Goal: Task Accomplishment & Management: Use online tool/utility

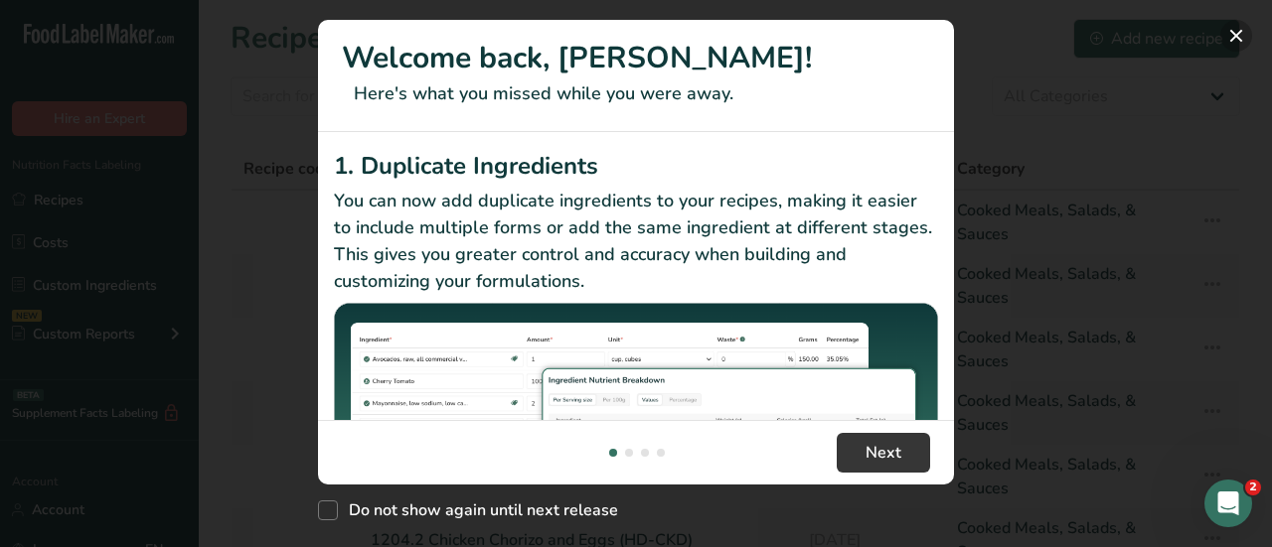
click at [1232, 38] on button "New Features" at bounding box center [1236, 36] width 32 height 32
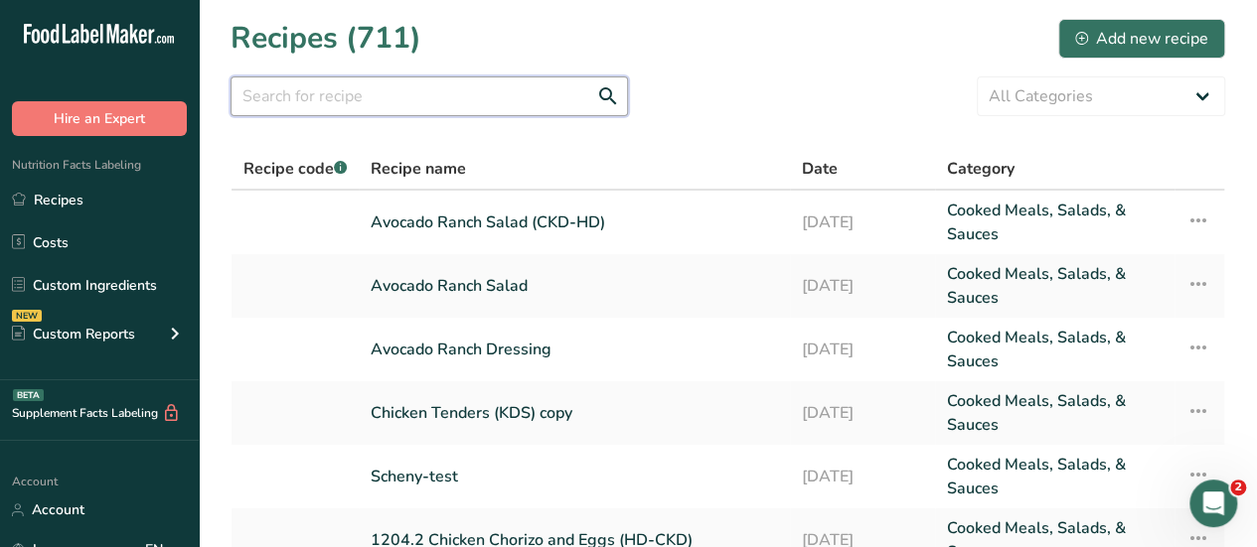
click at [282, 99] on input "text" at bounding box center [429, 97] width 397 height 40
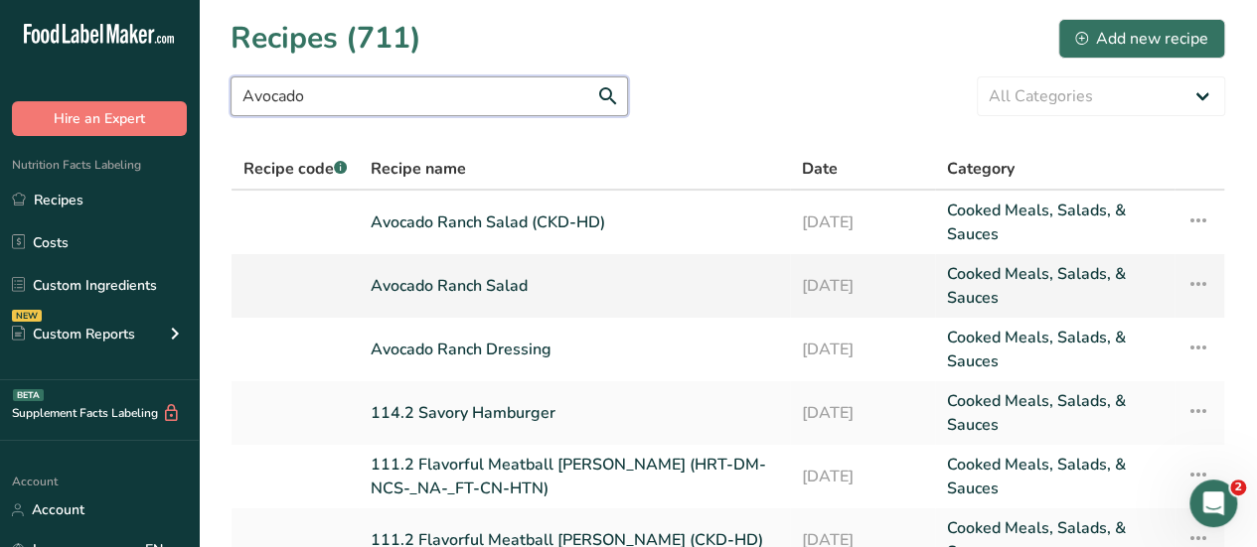
type input "Avocado"
click at [478, 286] on link "Avocado Ranch Salad" at bounding box center [574, 286] width 407 height 48
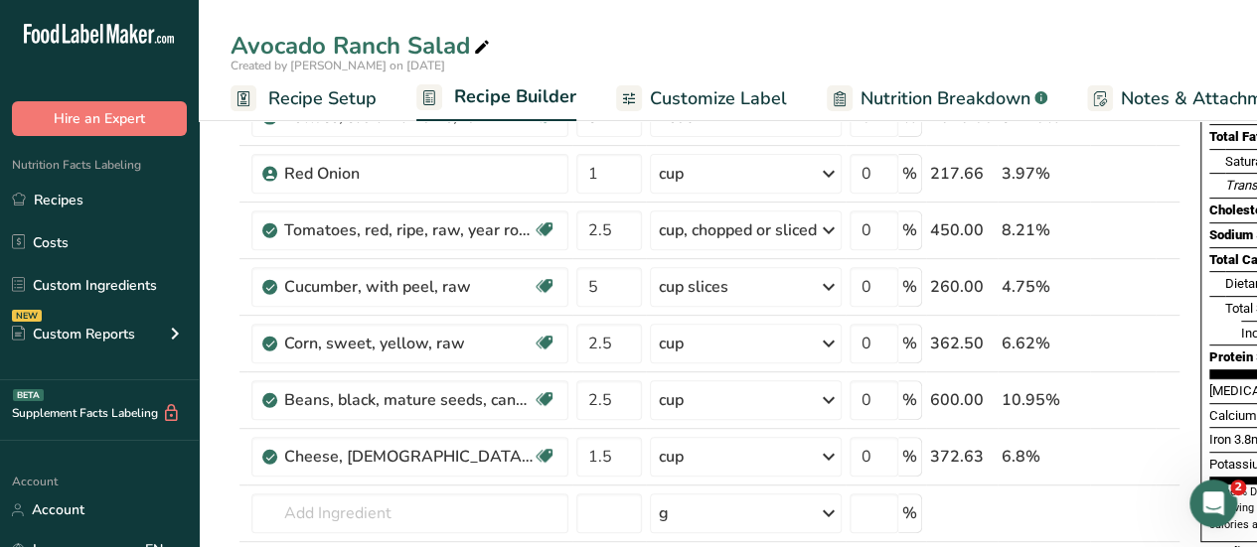
scroll to position [0, 251]
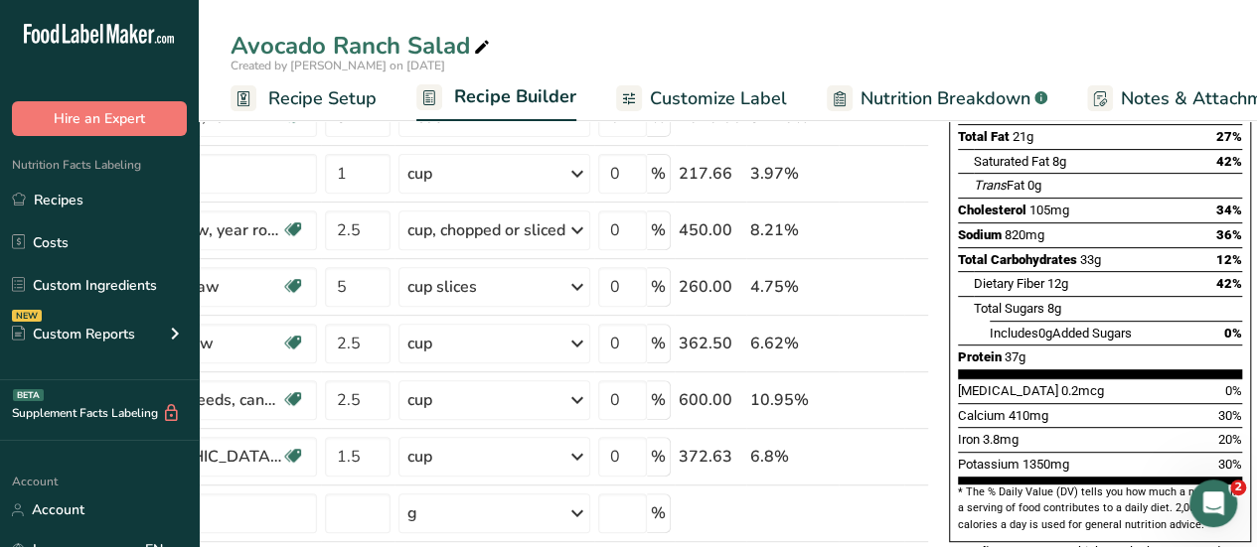
click at [889, 357] on td "i" at bounding box center [872, 344] width 66 height 57
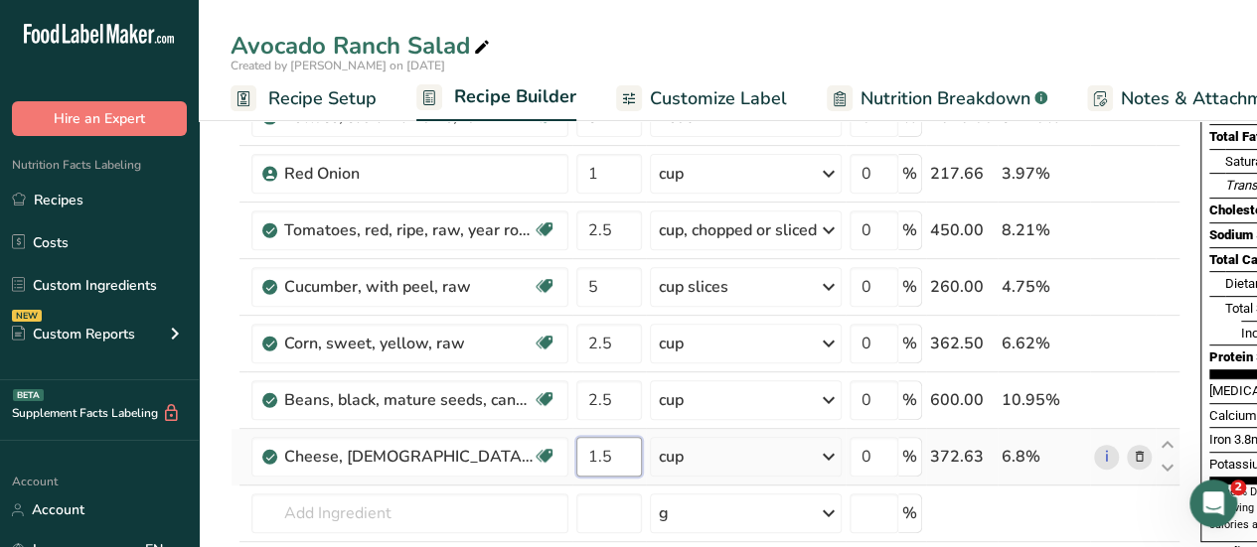
click at [614, 453] on input "1.5" at bounding box center [609, 457] width 66 height 40
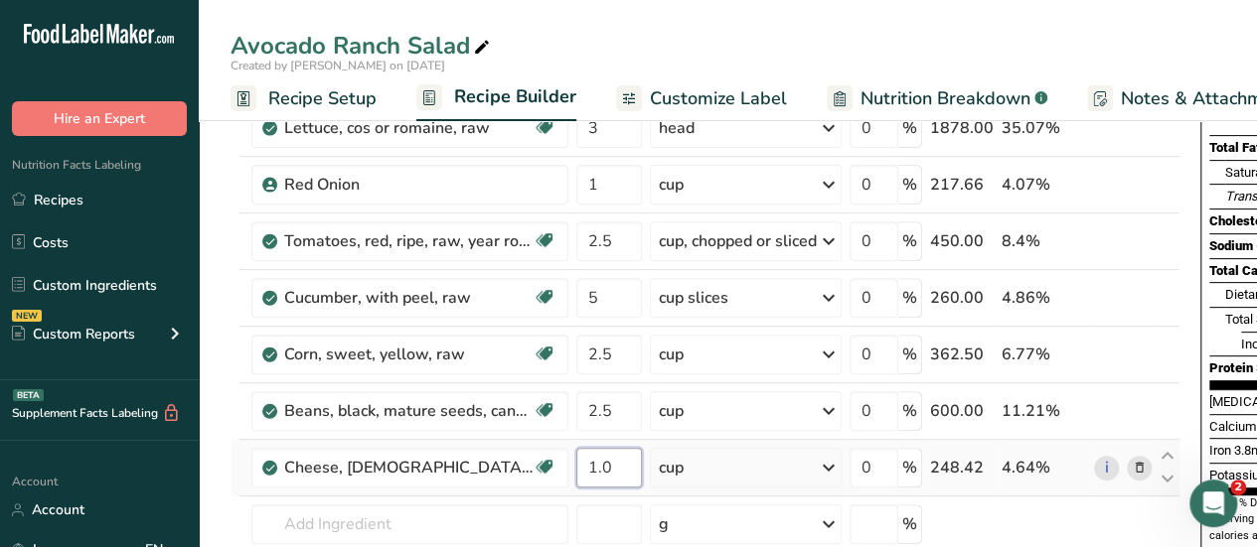
click at [614, 468] on input "1.0" at bounding box center [609, 468] width 66 height 40
type input "1.5"
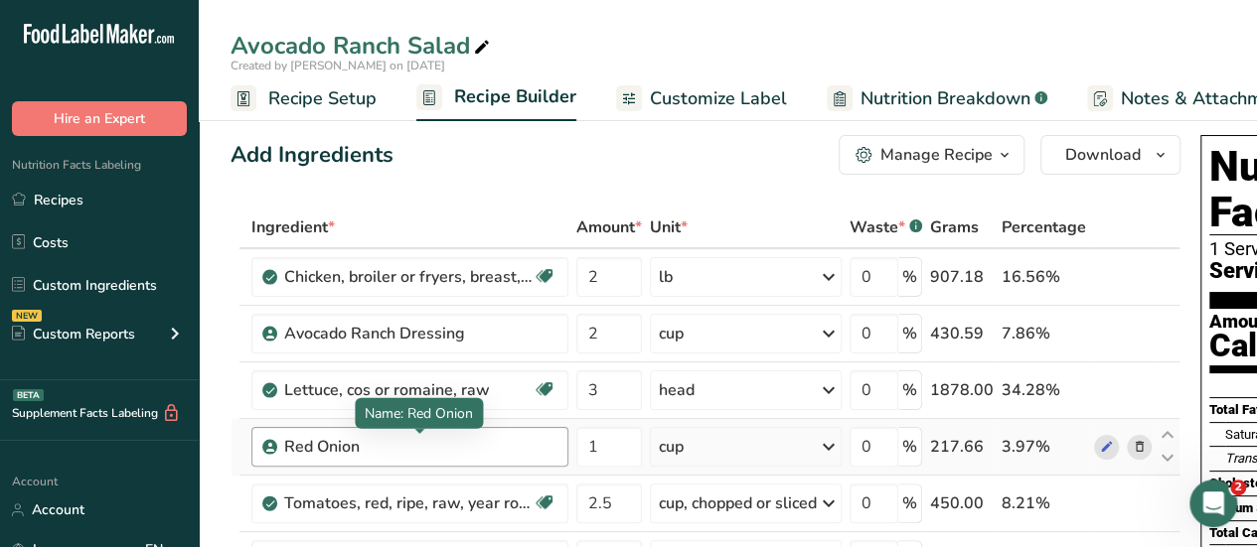
scroll to position [1, 0]
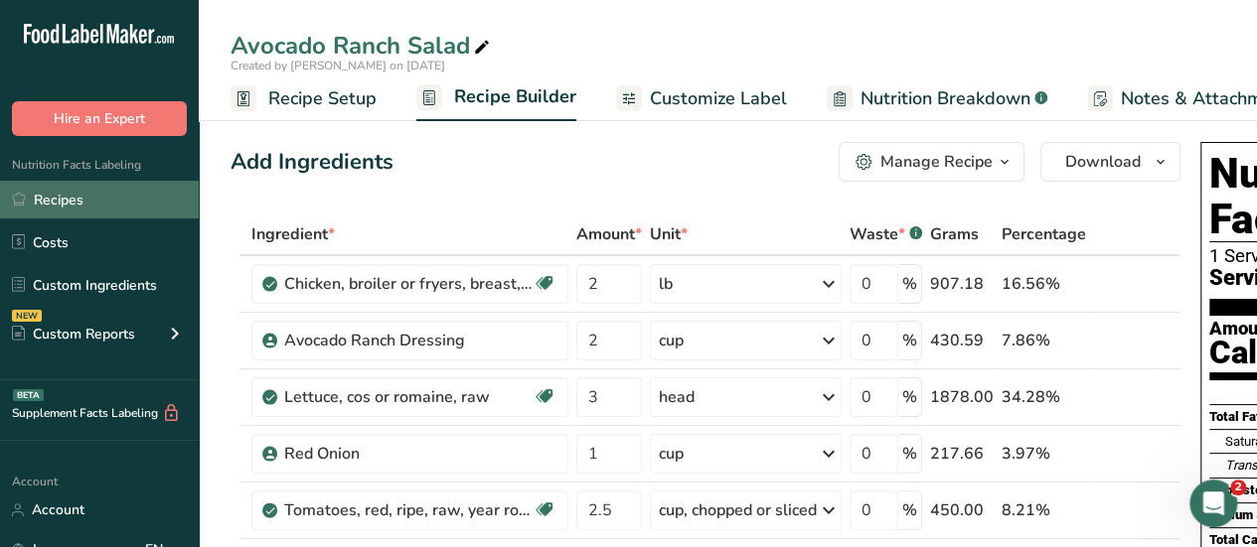
click at [70, 202] on link "Recipes" at bounding box center [99, 200] width 199 height 38
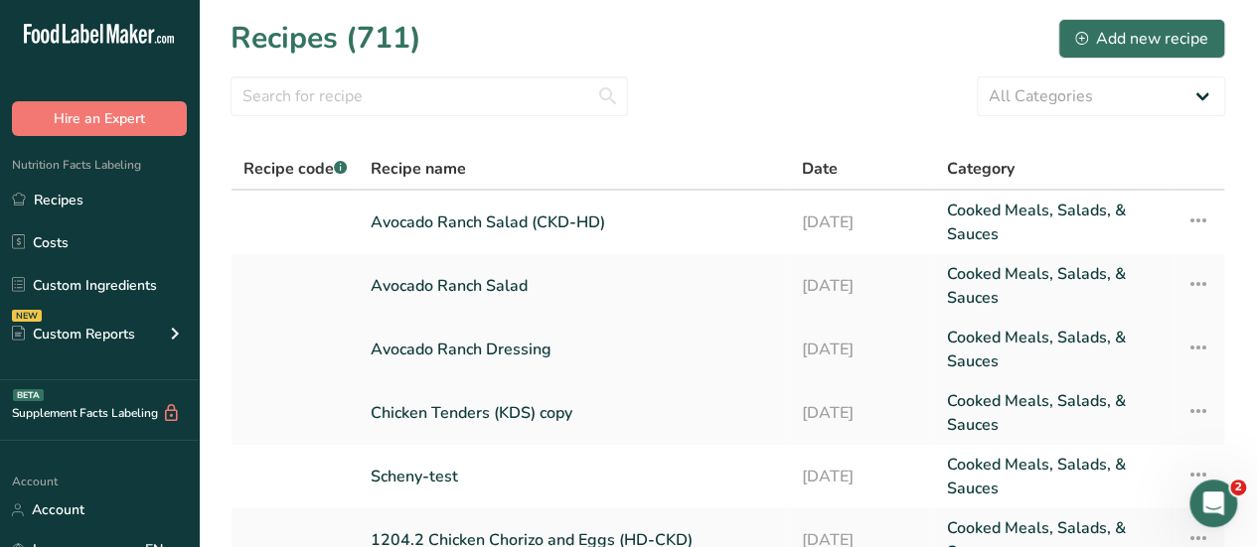
click at [483, 355] on link "Avocado Ranch Dressing" at bounding box center [574, 350] width 407 height 48
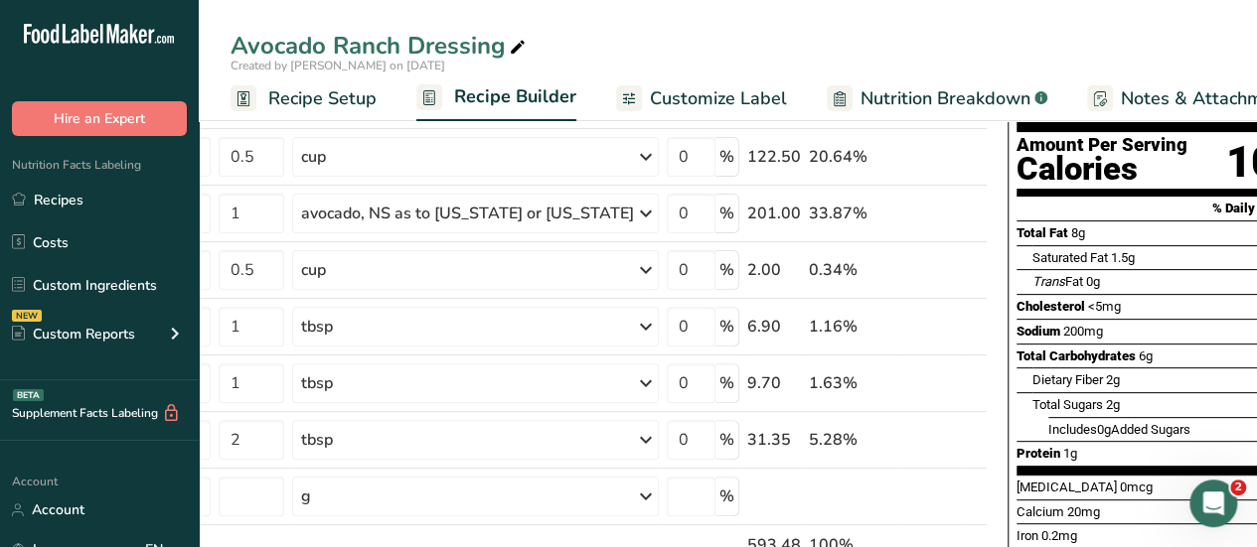
scroll to position [176, 0]
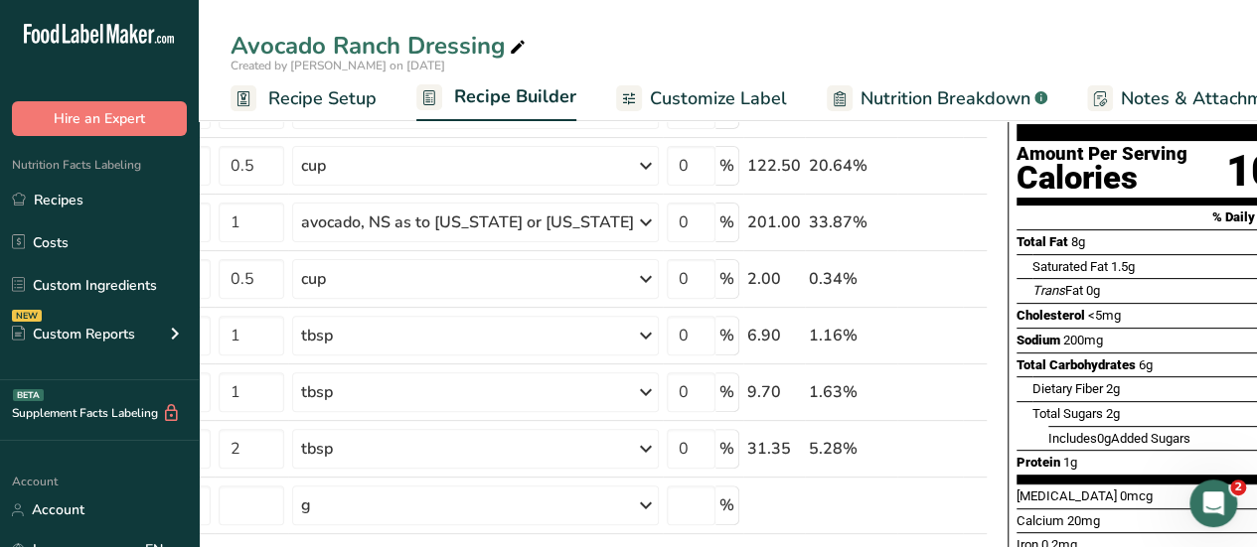
click at [318, 105] on span "Recipe Setup" at bounding box center [322, 98] width 108 height 27
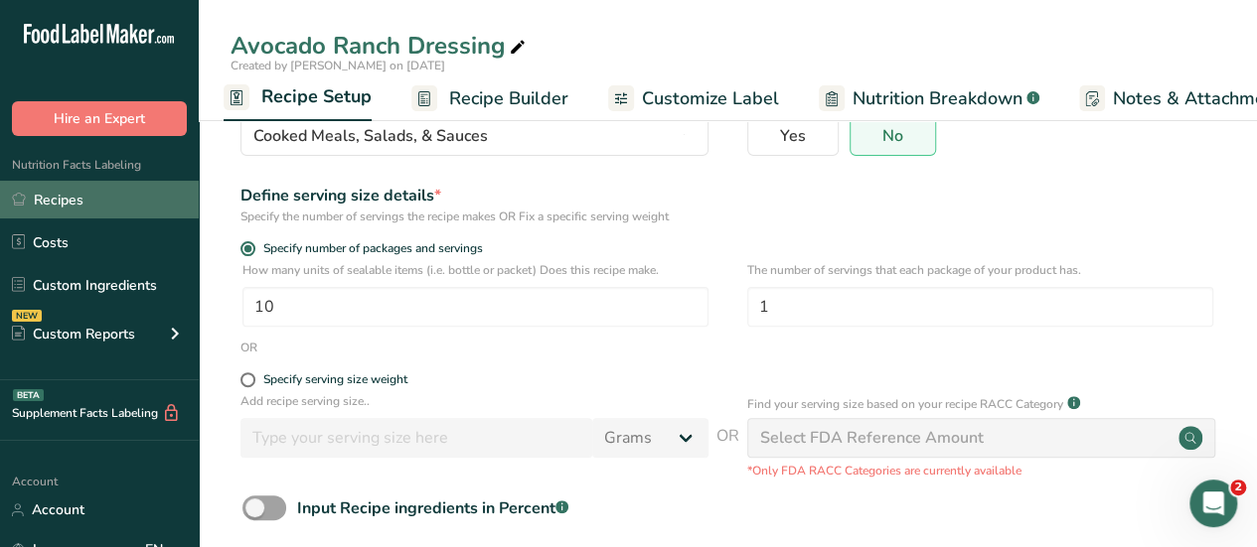
click at [62, 195] on link "Recipes" at bounding box center [99, 200] width 199 height 38
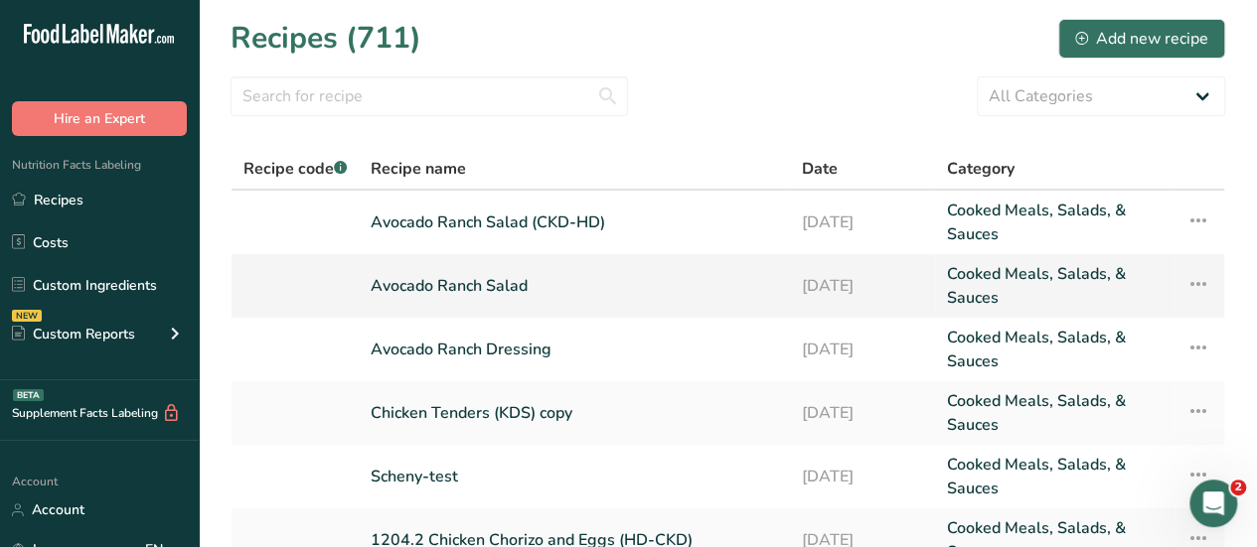
click at [464, 286] on link "Avocado Ranch Salad" at bounding box center [574, 286] width 407 height 48
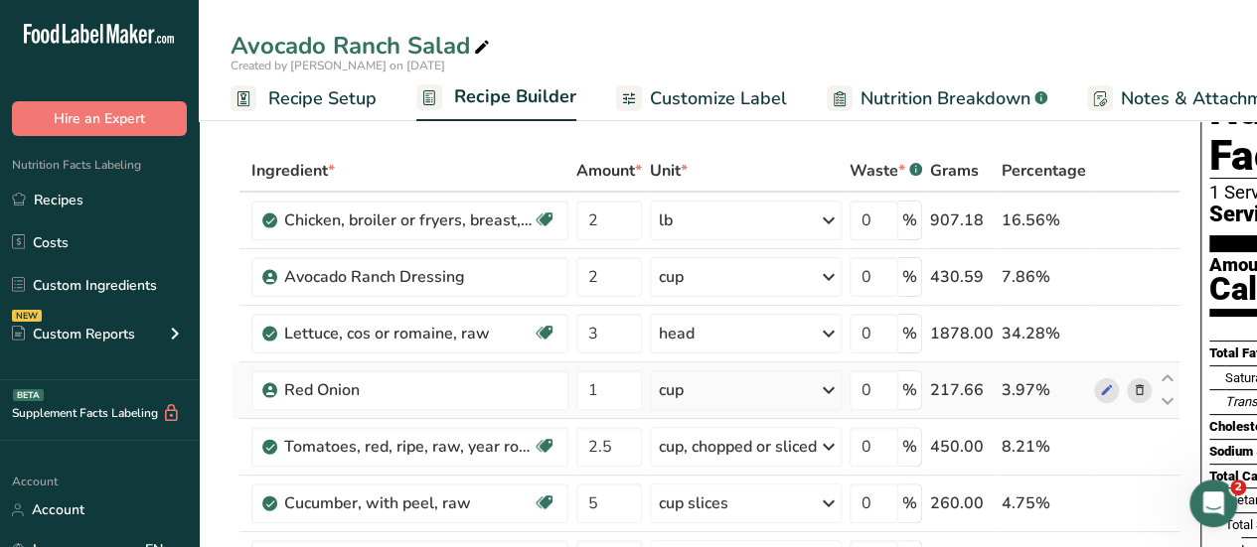
scroll to position [67, 0]
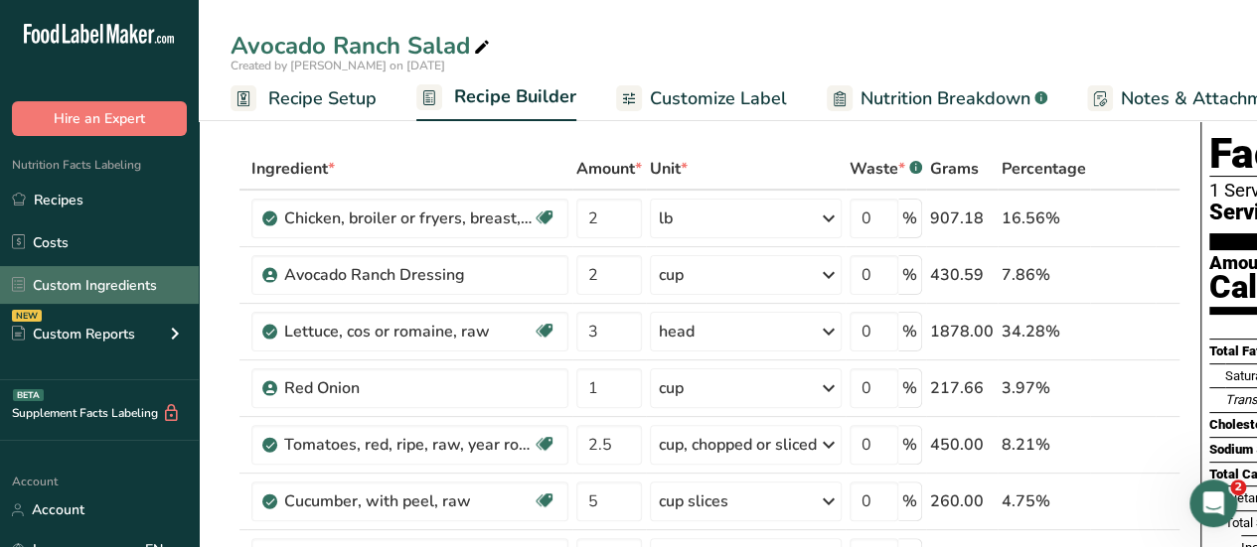
click at [65, 285] on link "Custom Ingredients" at bounding box center [99, 285] width 199 height 38
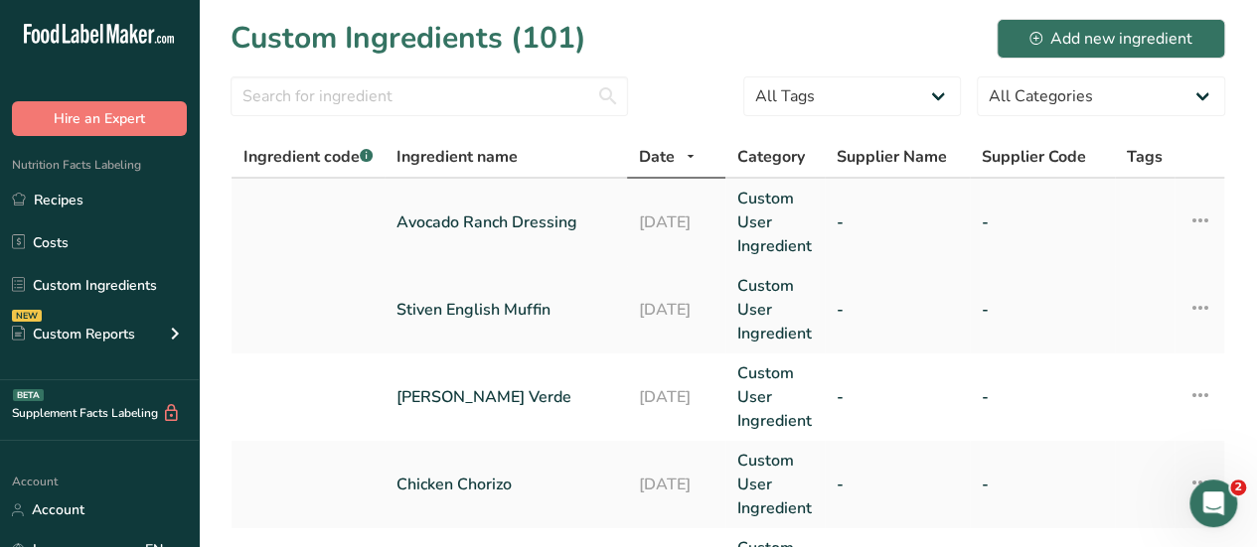
click at [464, 226] on link "Avocado Ranch Dressing" at bounding box center [505, 223] width 219 height 24
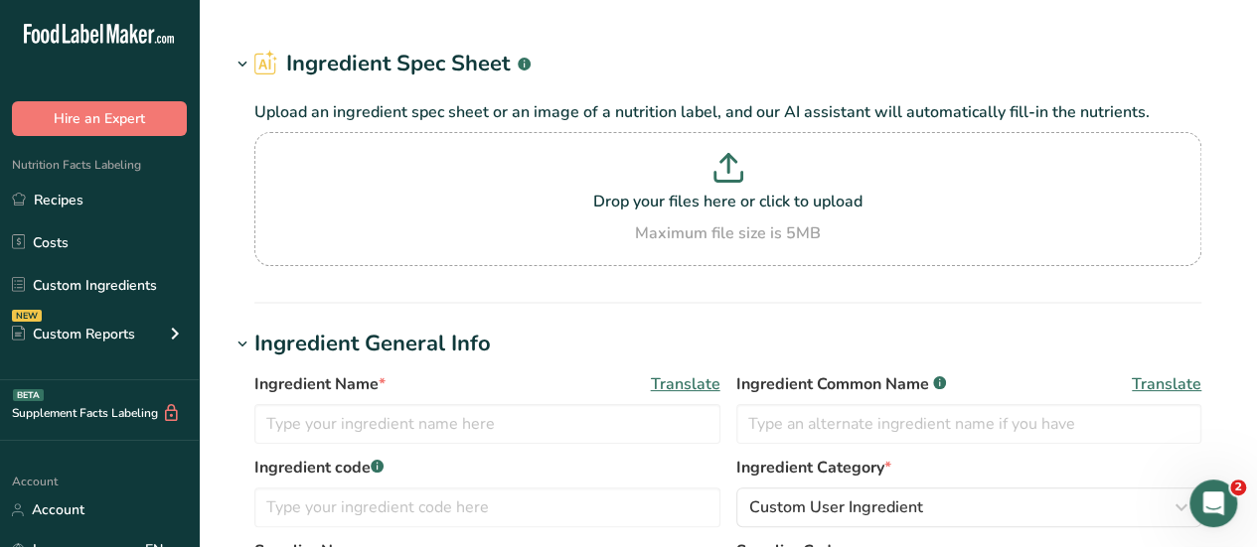
type input "Avocado Ranch Dressing"
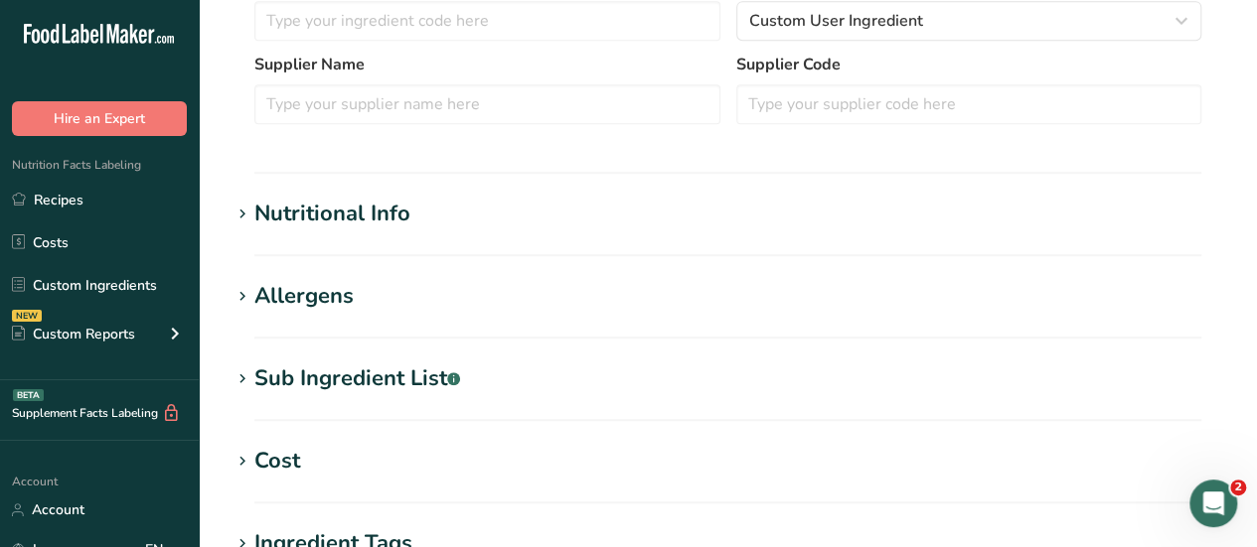
scroll to position [535, 0]
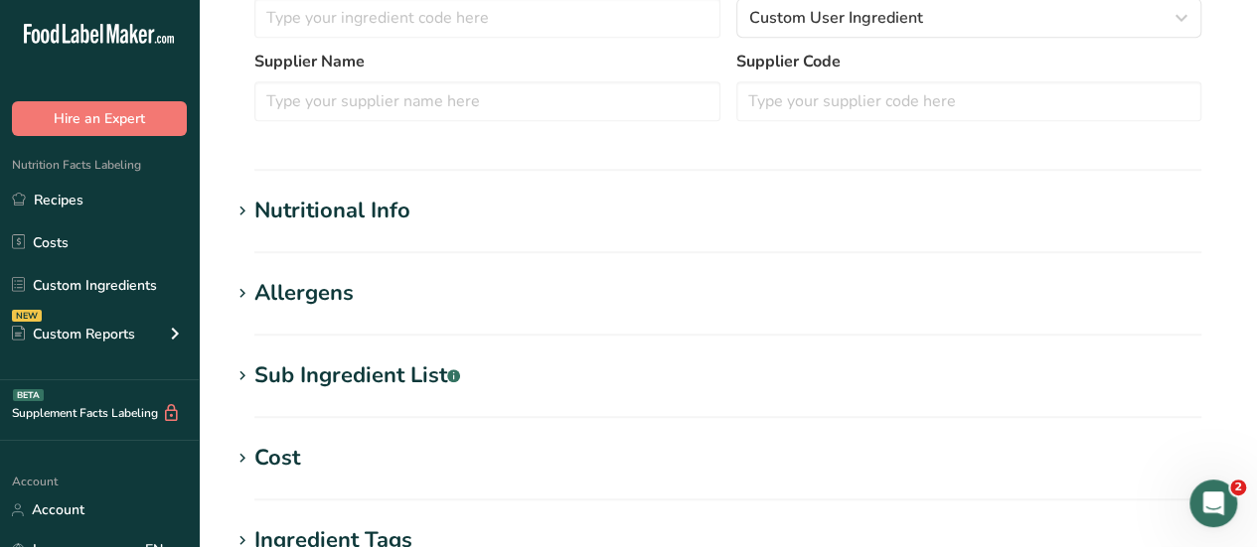
click at [328, 208] on div "Nutritional Info" at bounding box center [332, 211] width 156 height 33
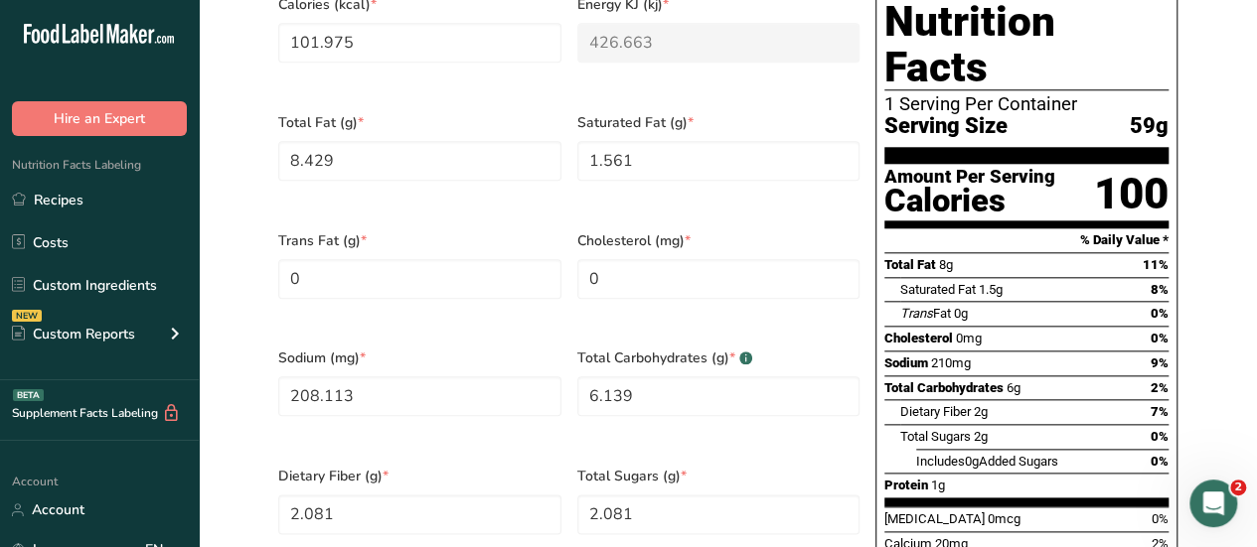
scroll to position [0, 0]
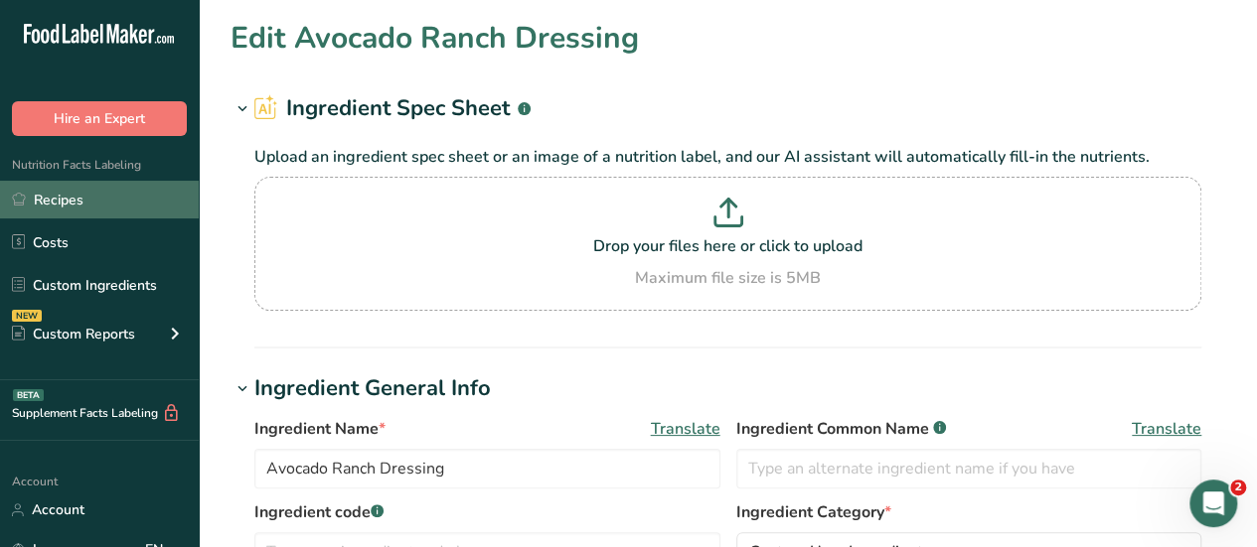
click at [69, 196] on link "Recipes" at bounding box center [99, 200] width 199 height 38
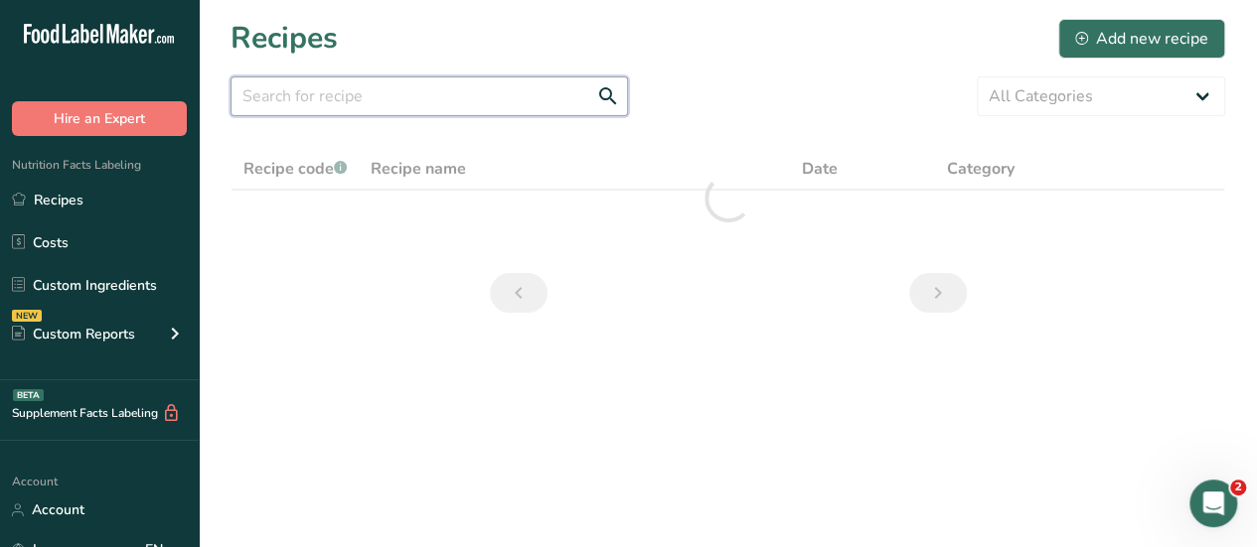
click at [347, 102] on input "text" at bounding box center [429, 97] width 397 height 40
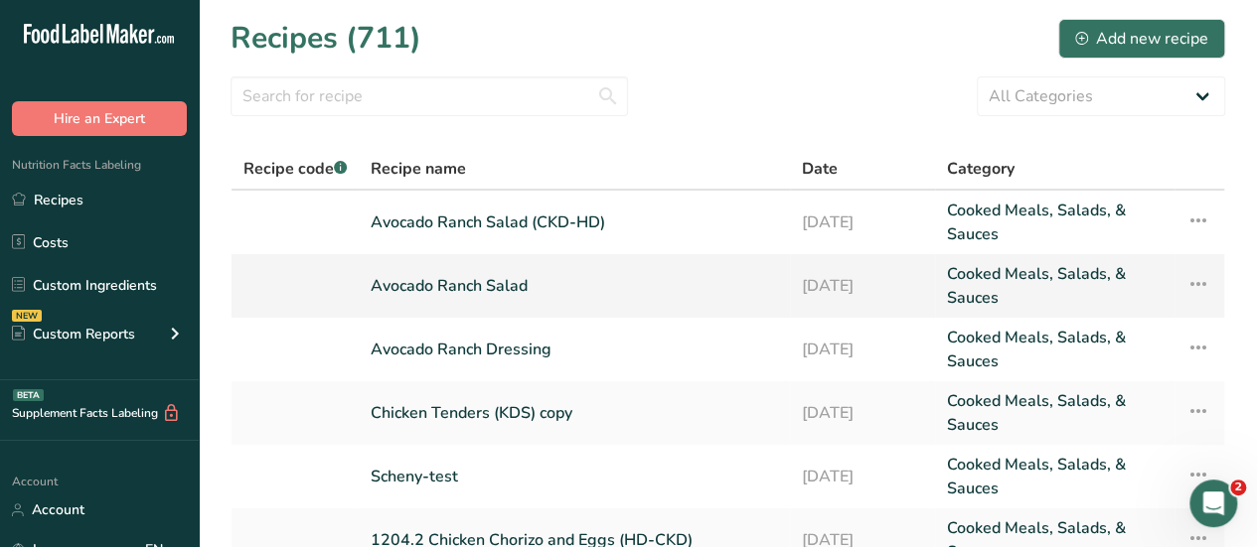
click at [434, 287] on link "Avocado Ranch Salad" at bounding box center [574, 286] width 407 height 48
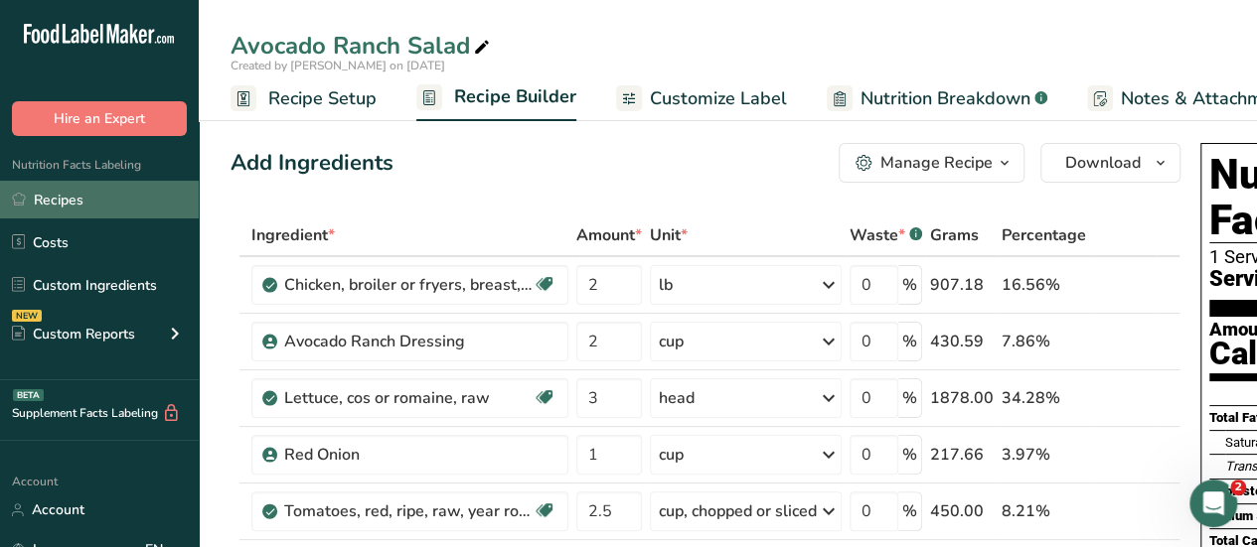
click at [55, 203] on link "Recipes" at bounding box center [99, 200] width 199 height 38
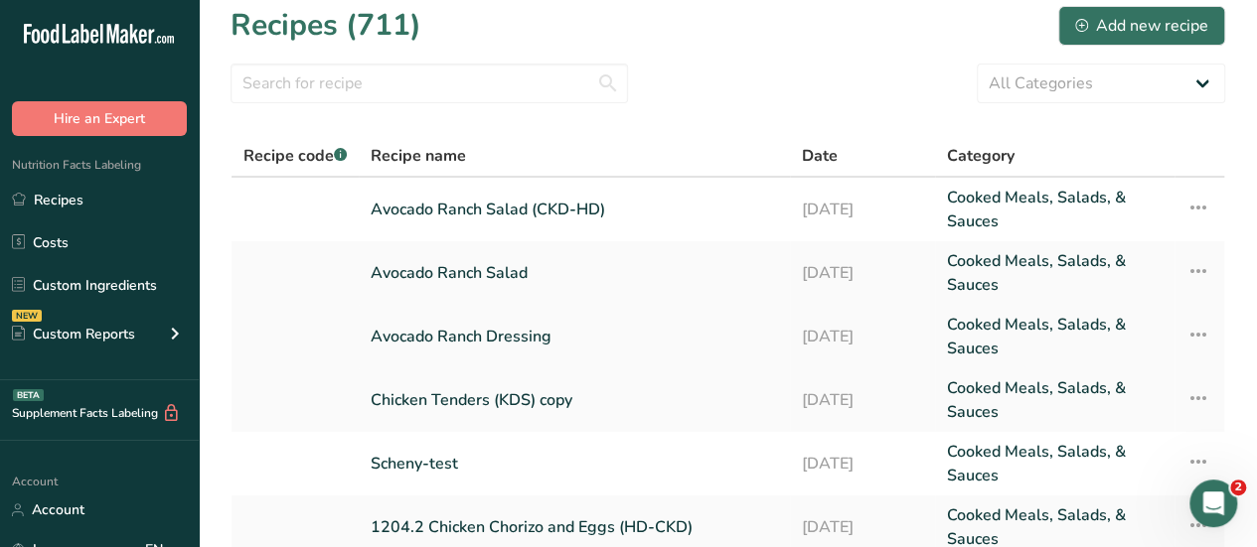
scroll to position [15, 0]
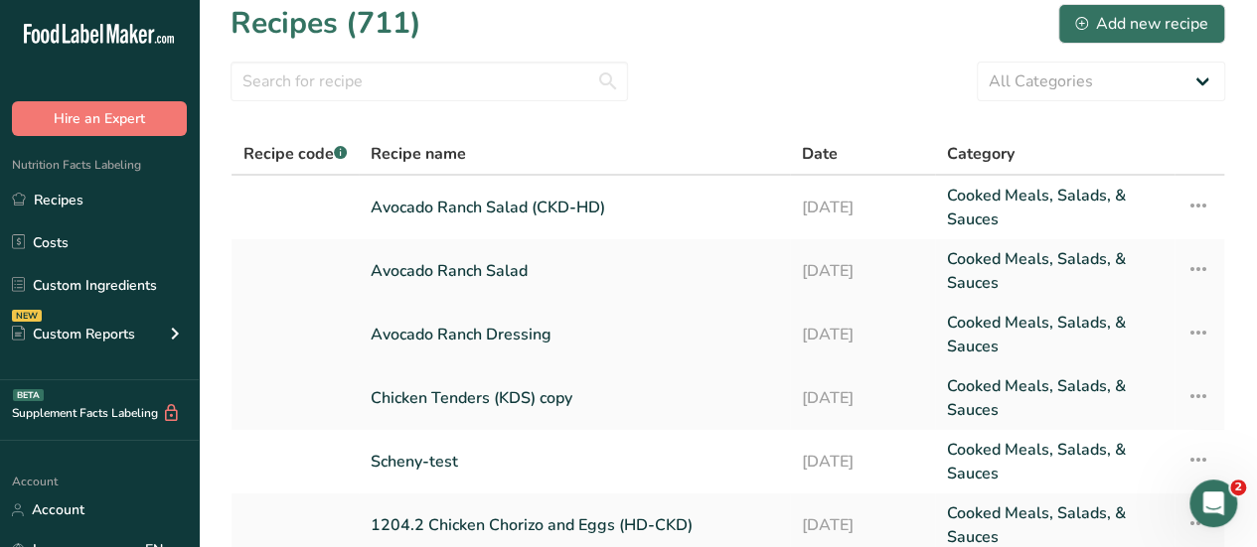
click at [471, 333] on link "Avocado Ranch Dressing" at bounding box center [574, 335] width 407 height 48
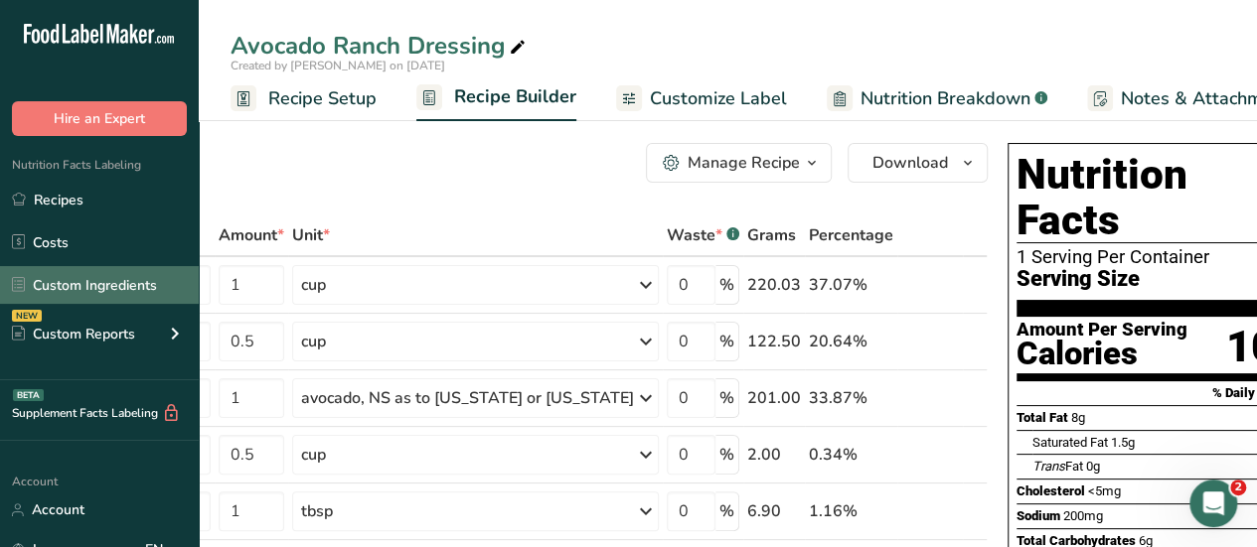
click at [66, 283] on link "Custom Ingredients" at bounding box center [99, 285] width 199 height 38
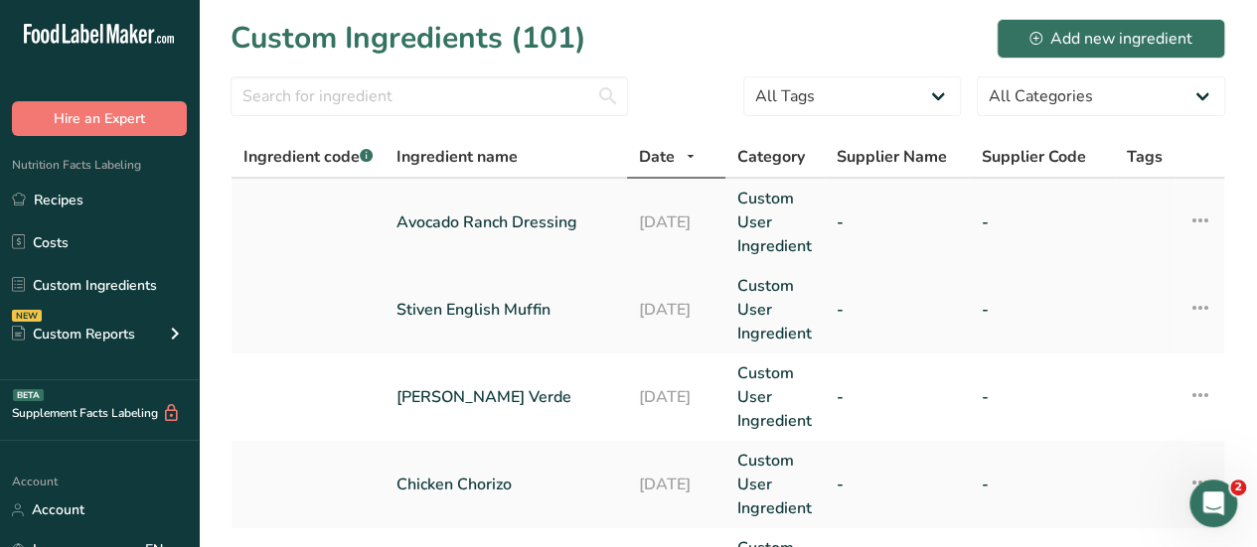
click at [441, 228] on link "Avocado Ranch Dressing" at bounding box center [505, 223] width 219 height 24
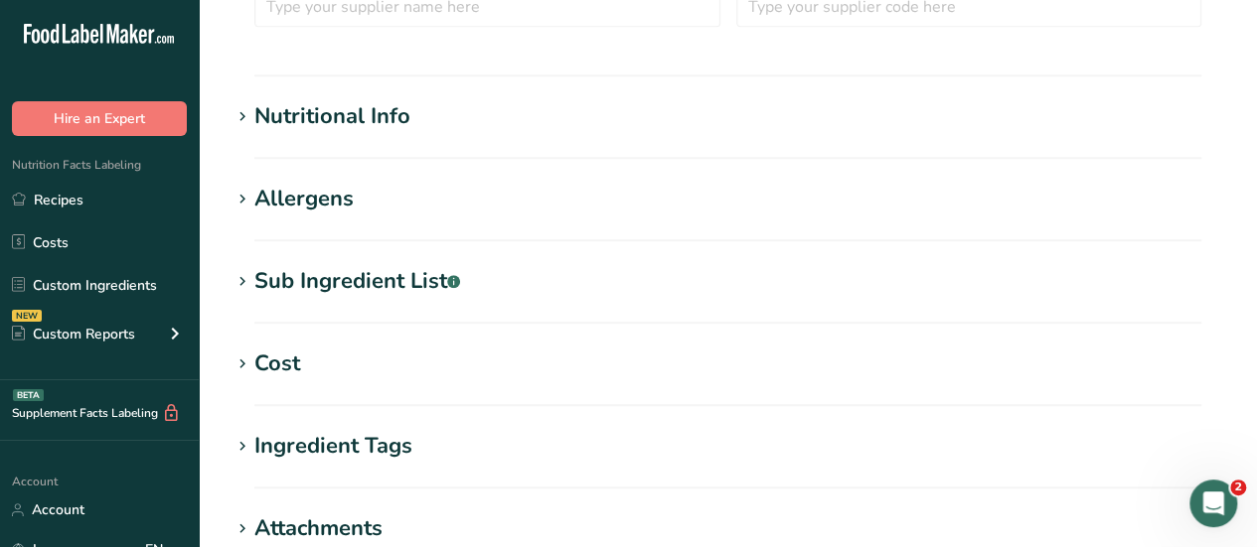
scroll to position [591, 0]
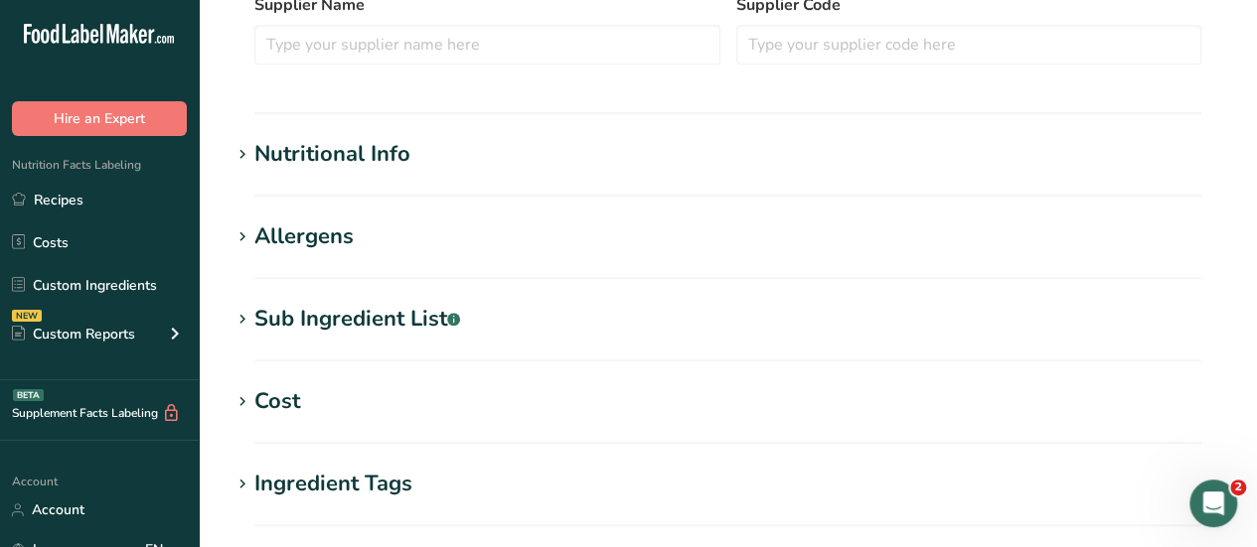
click at [291, 158] on div "Nutritional Info" at bounding box center [332, 154] width 156 height 33
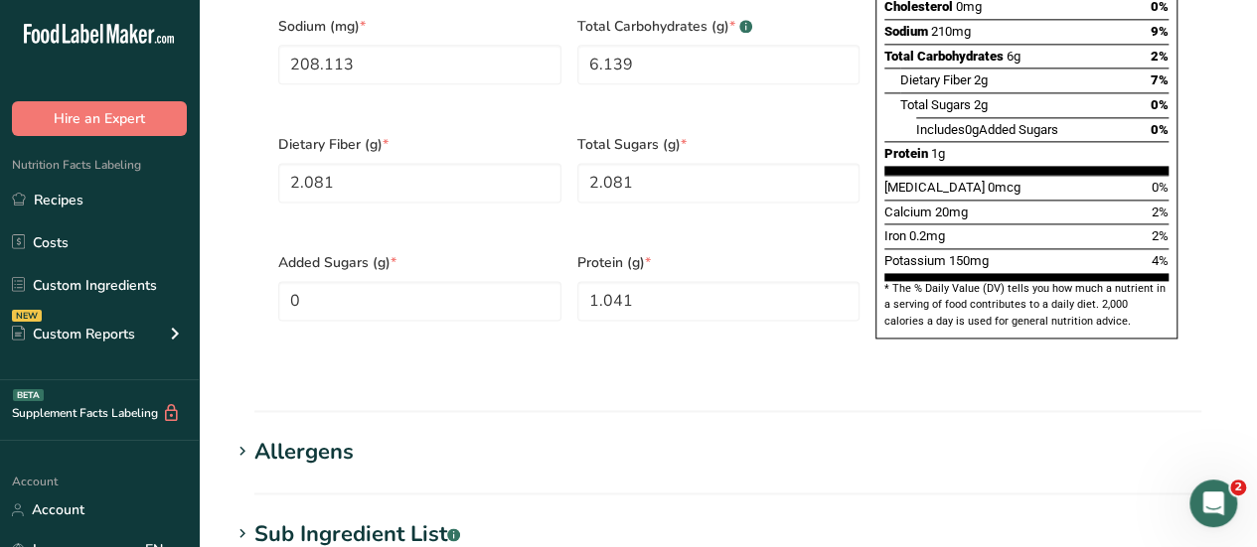
scroll to position [1301, 0]
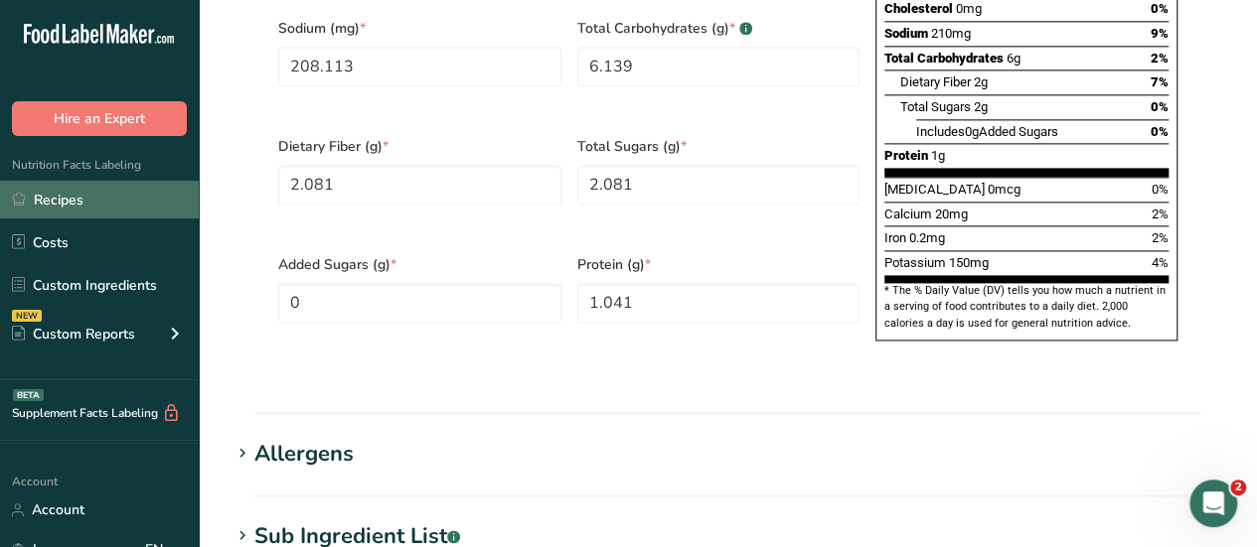
click at [56, 193] on link "Recipes" at bounding box center [99, 200] width 199 height 38
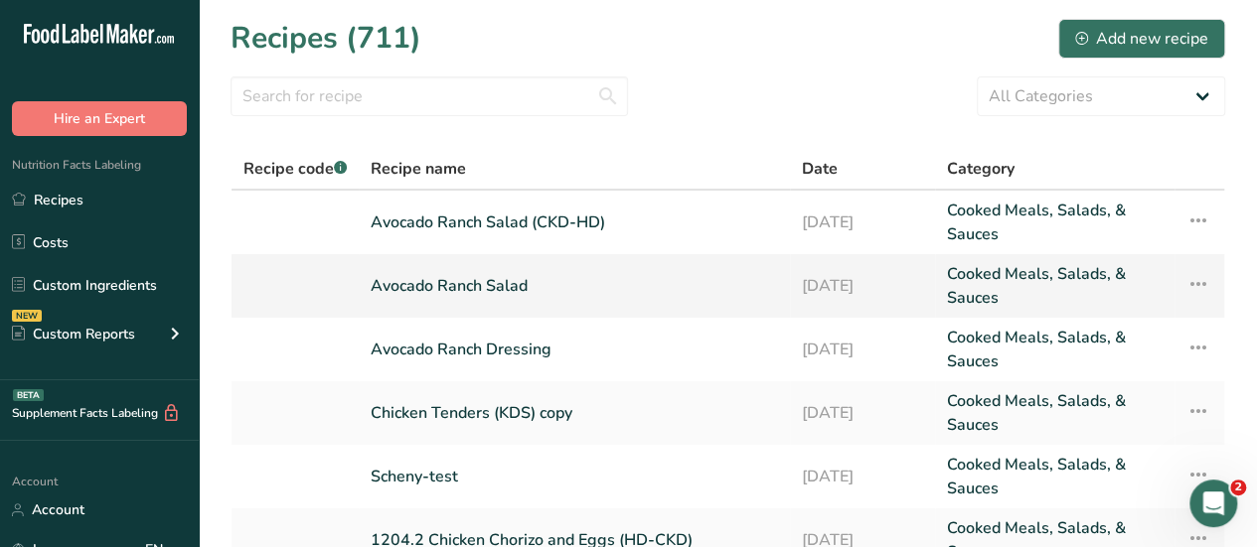
click at [443, 285] on link "Avocado Ranch Salad" at bounding box center [574, 286] width 407 height 48
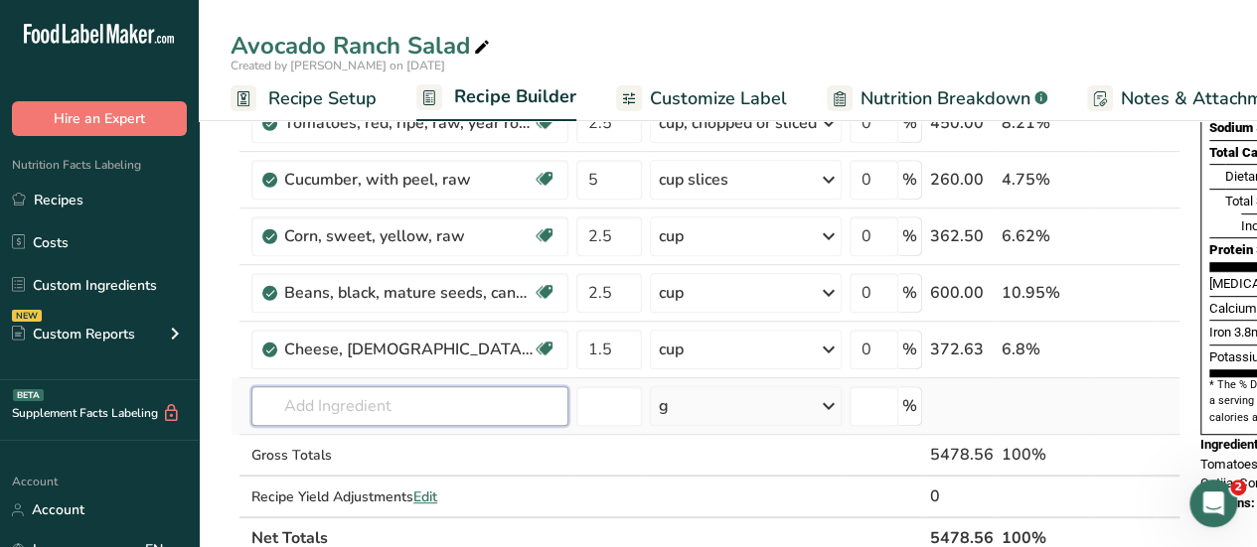
click at [278, 403] on input "text" at bounding box center [409, 407] width 317 height 40
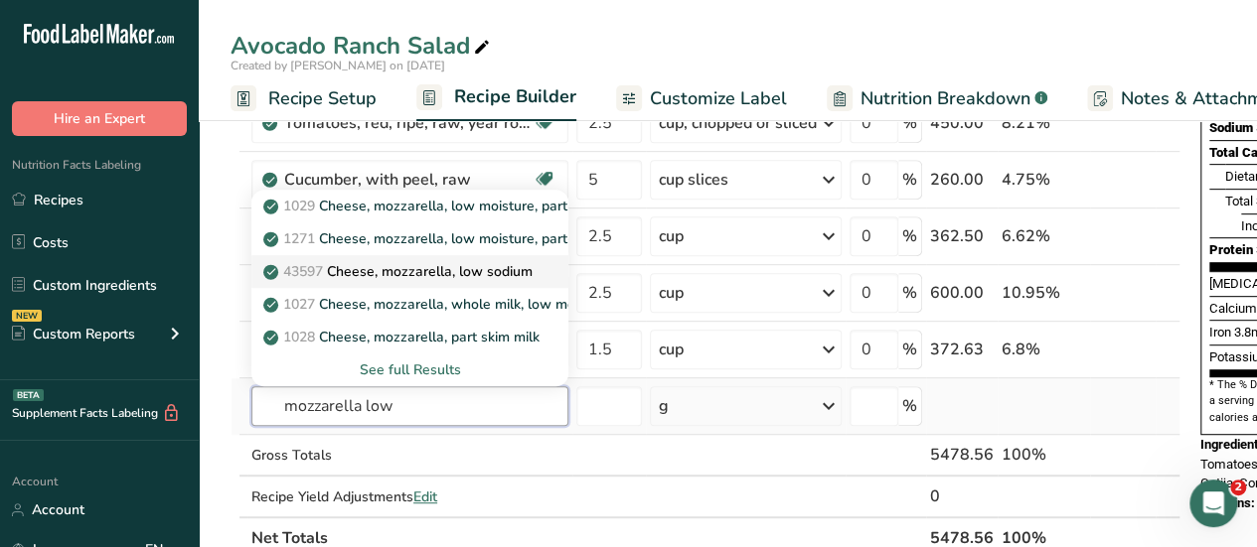
type input "mozzarella low"
click at [439, 262] on p "43597 Cheese, mozzarella, low sodium" at bounding box center [399, 271] width 265 height 21
type input "Cheese, mozzarella, low sodium"
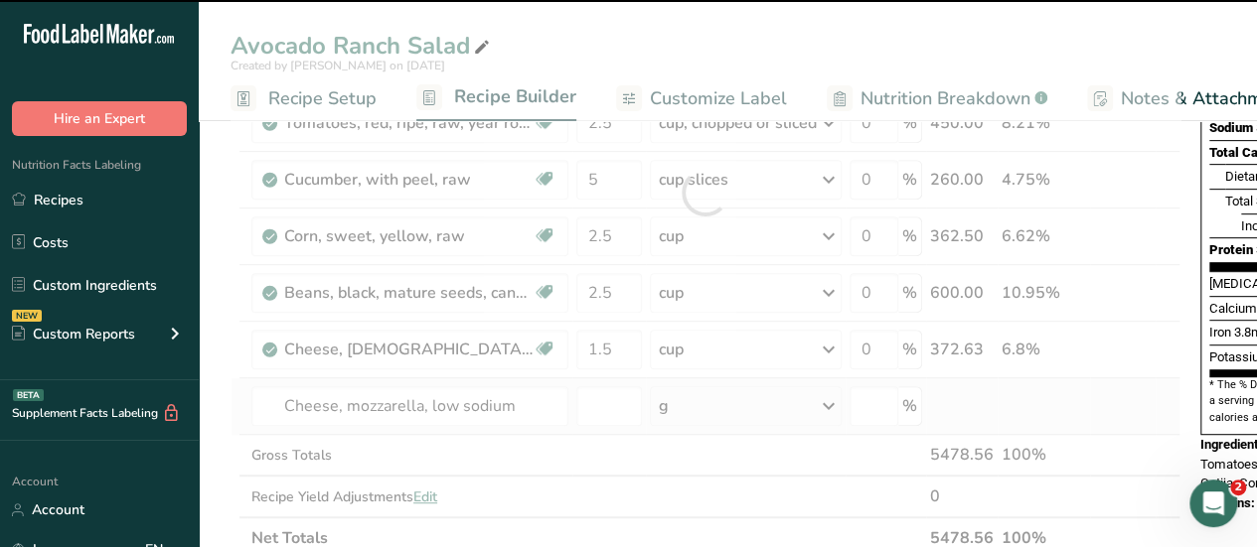
type input "0"
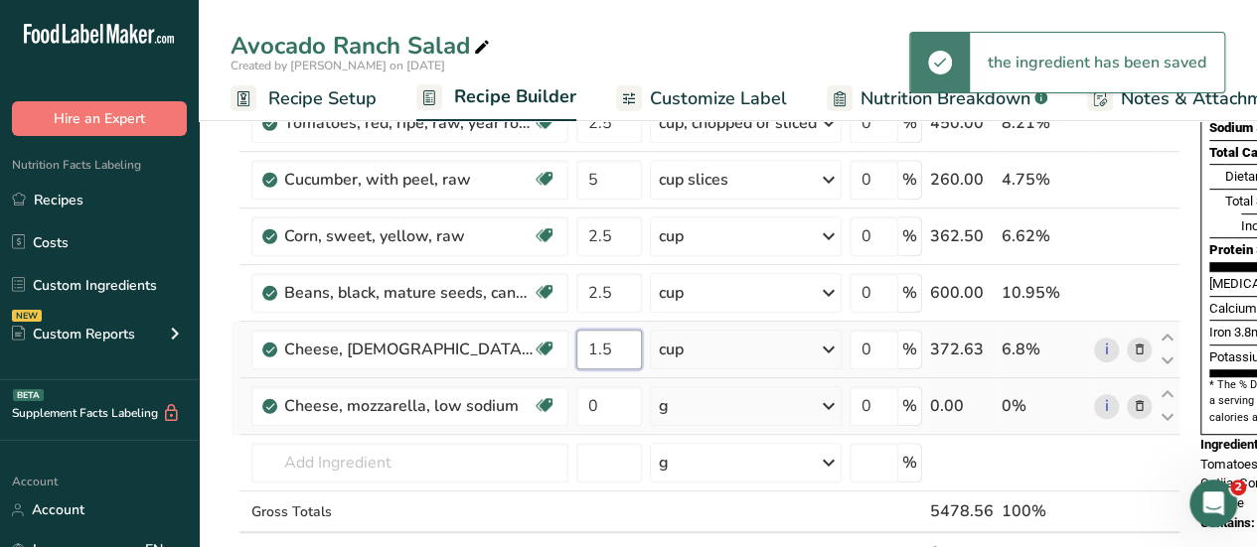
click at [614, 348] on input "1.5" at bounding box center [609, 350] width 66 height 40
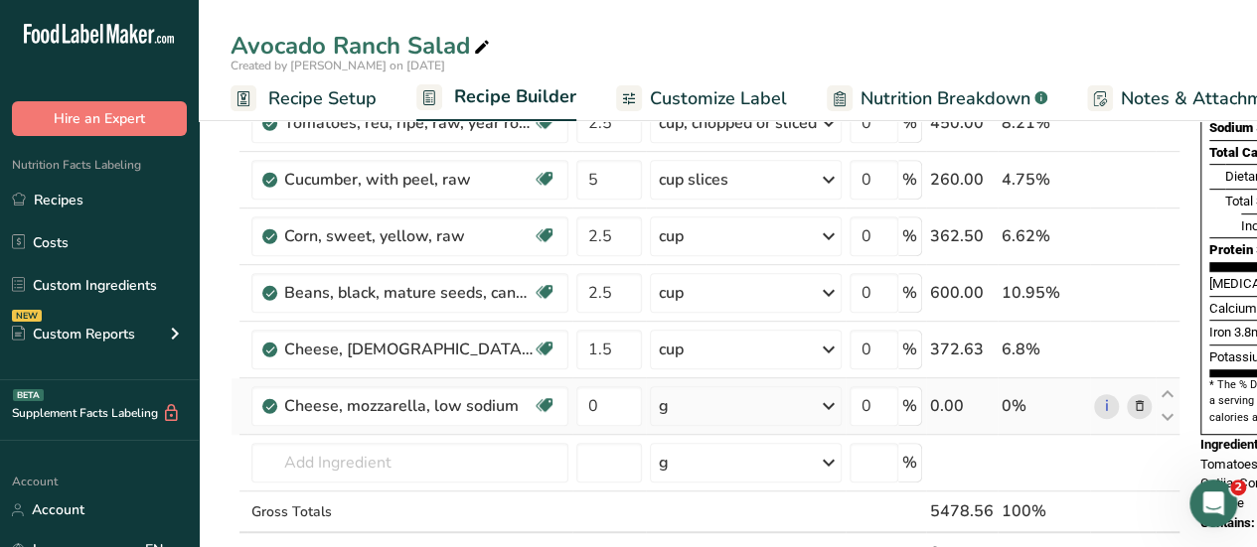
click at [836, 407] on div "Ingredient * Amount * Unit * Waste * .a-a{fill:#347362;}.b-a{fill:#fff;} Grams …" at bounding box center [706, 221] width 950 height 790
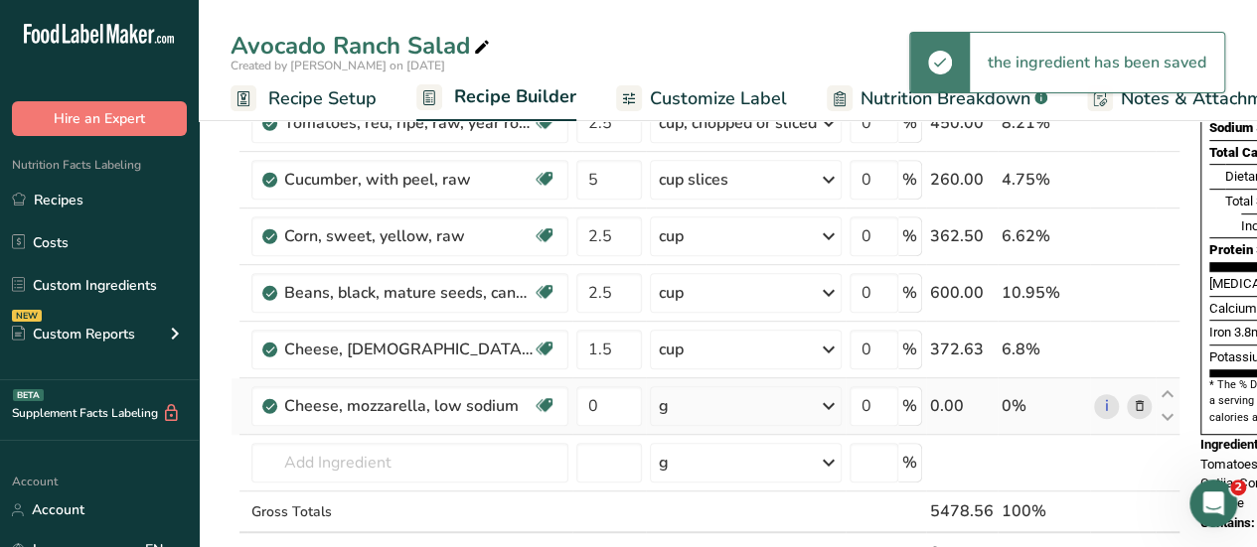
click at [831, 404] on icon at bounding box center [829, 407] width 24 height 36
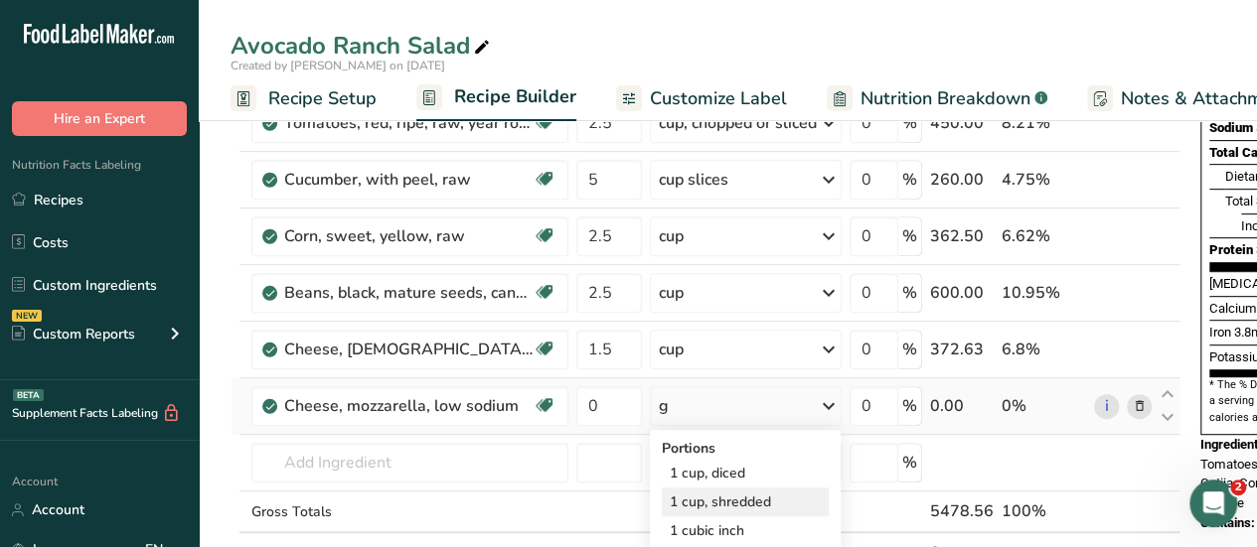
click at [737, 507] on div "1 cup, shredded" at bounding box center [745, 502] width 167 height 29
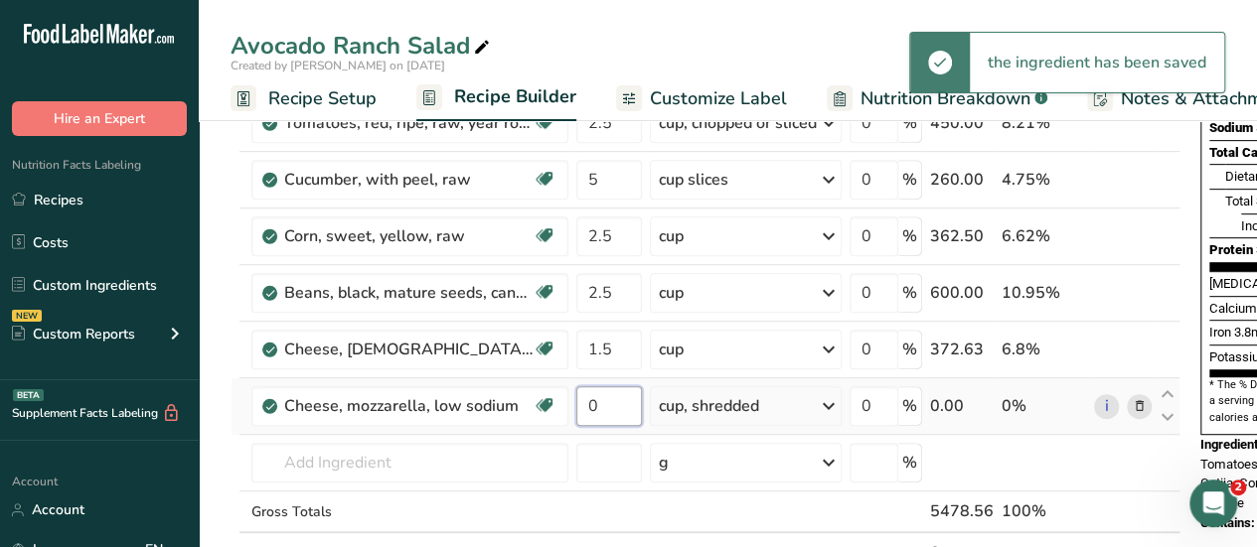
click at [603, 401] on input "0" at bounding box center [609, 407] width 66 height 40
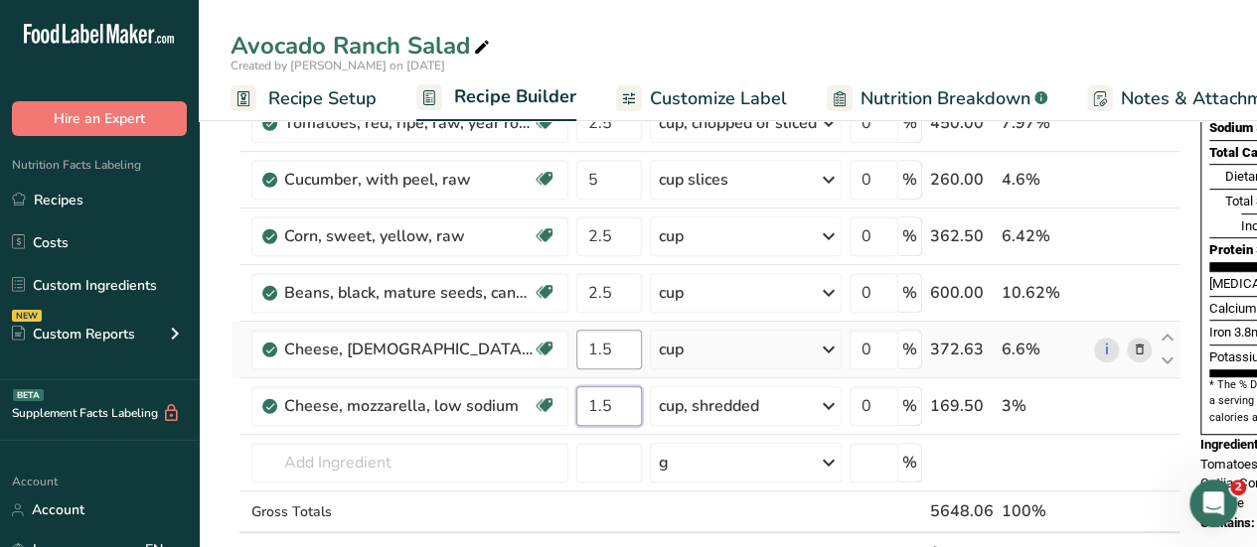
type input "1.5"
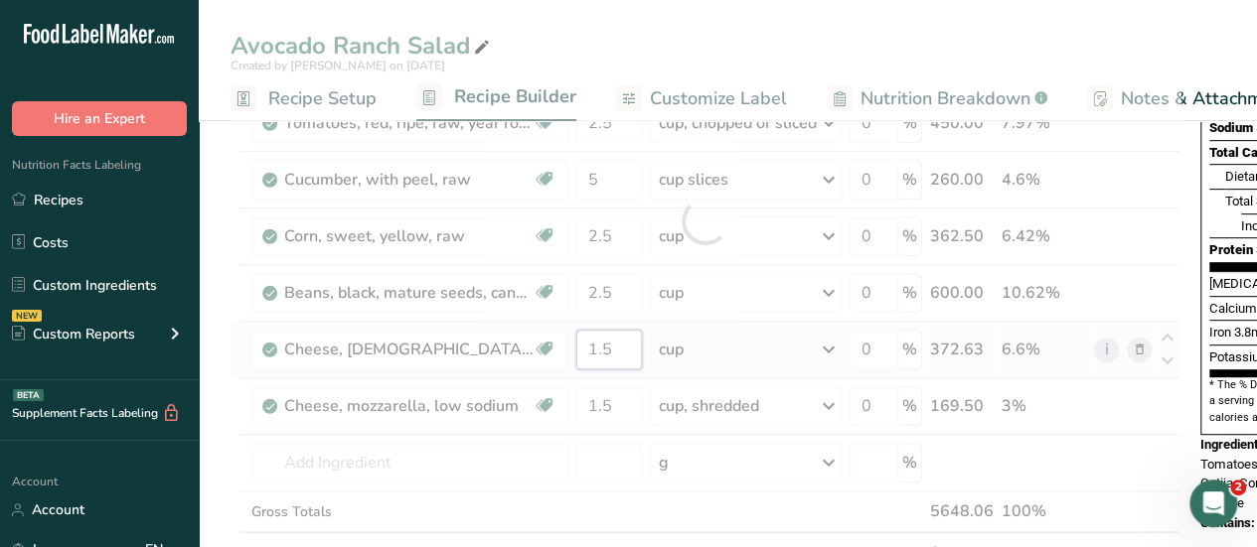
click at [618, 347] on div "Ingredient * Amount * Unit * Waste * .a-a{fill:#347362;}.b-a{fill:#fff;} Grams …" at bounding box center [706, 221] width 950 height 790
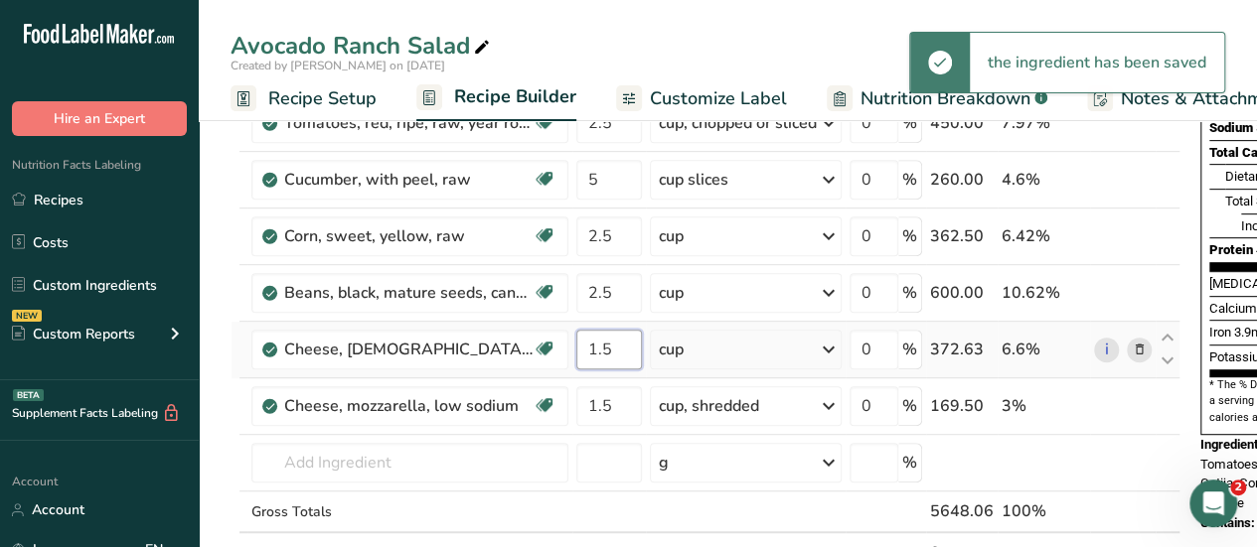
type input "1"
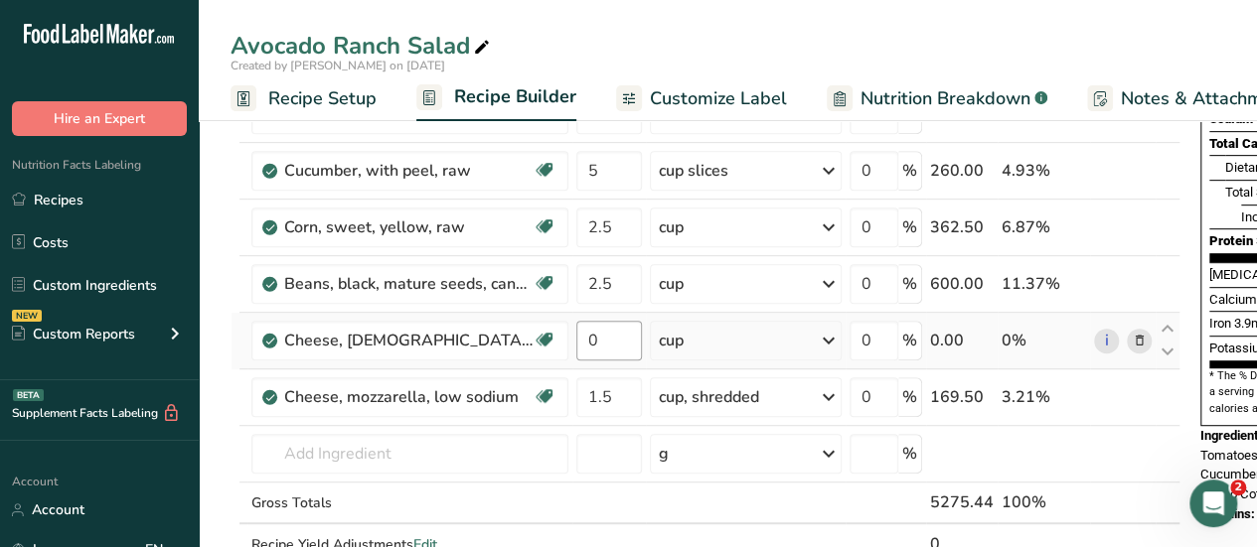
scroll to position [398, 0]
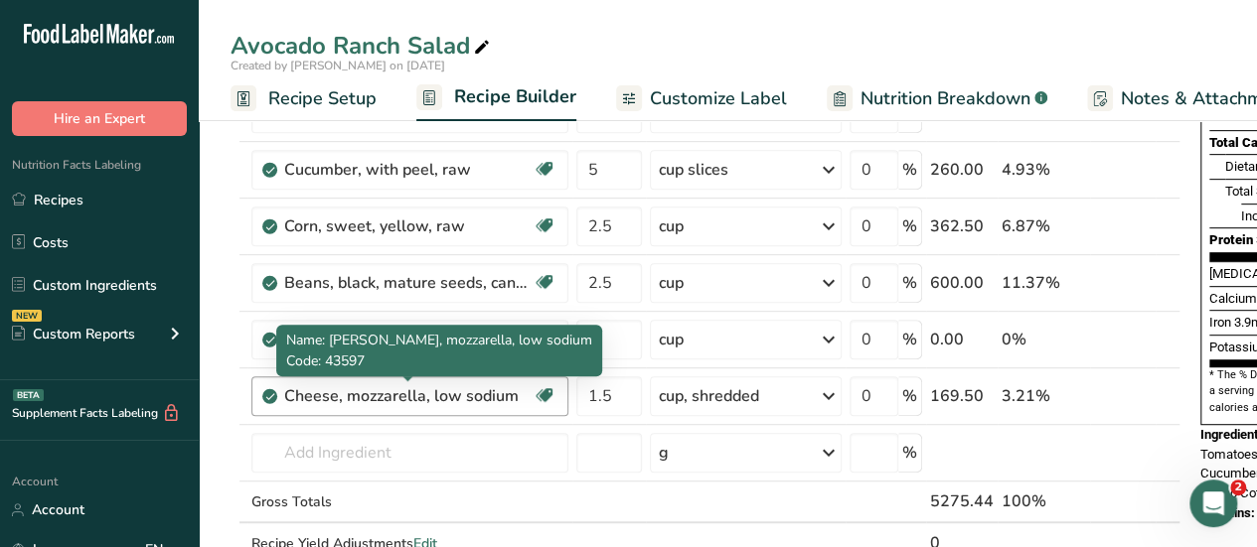
drag, startPoint x: 519, startPoint y: 394, endPoint x: 283, endPoint y: 392, distance: 235.5
click at [284, 392] on div "Cheese, mozzarella, low sodium" at bounding box center [408, 397] width 248 height 24
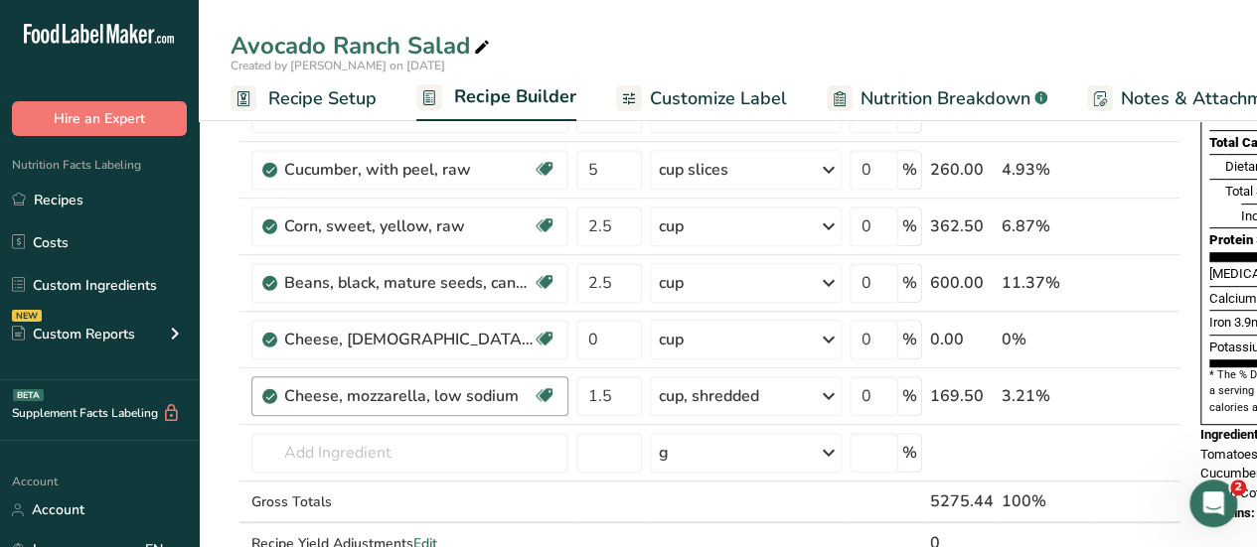
copy div "Cheese, mozzarella, low sodium"
click at [790, 31] on div "Avocado Ranch Salad" at bounding box center [728, 46] width 1058 height 36
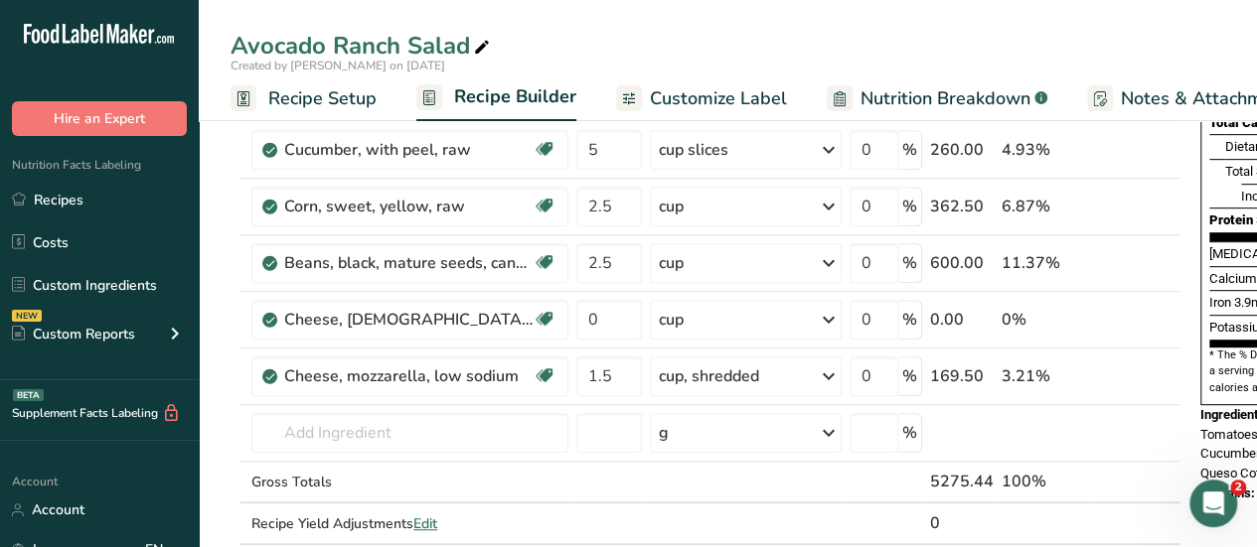
scroll to position [417, 0]
click at [1137, 317] on icon at bounding box center [1140, 321] width 14 height 21
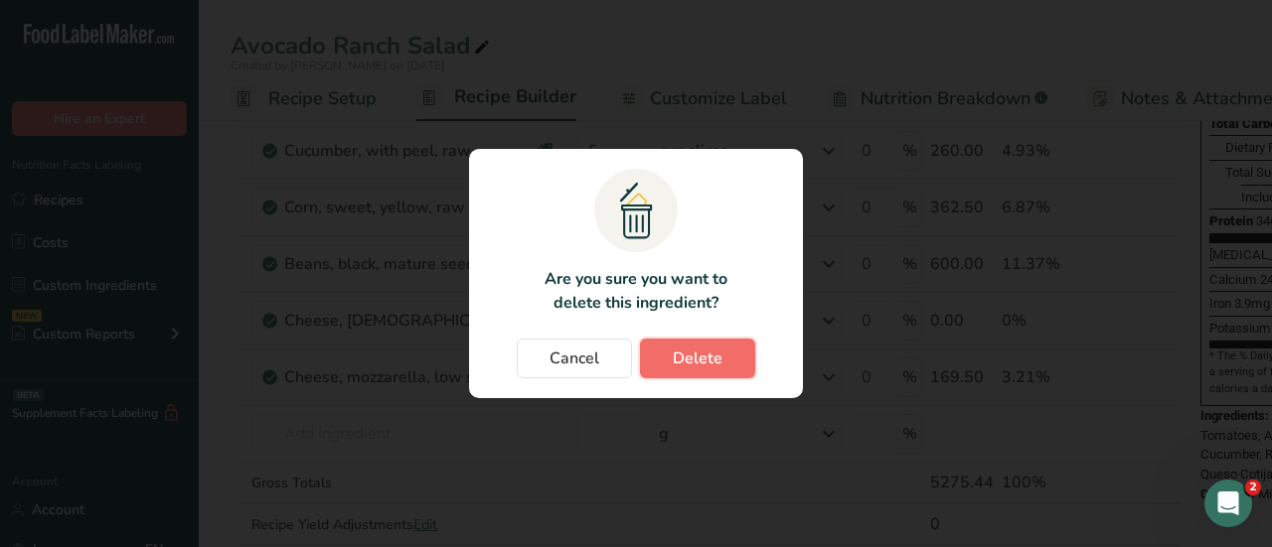
click at [716, 361] on span "Delete" at bounding box center [698, 359] width 50 height 24
type input "1.5"
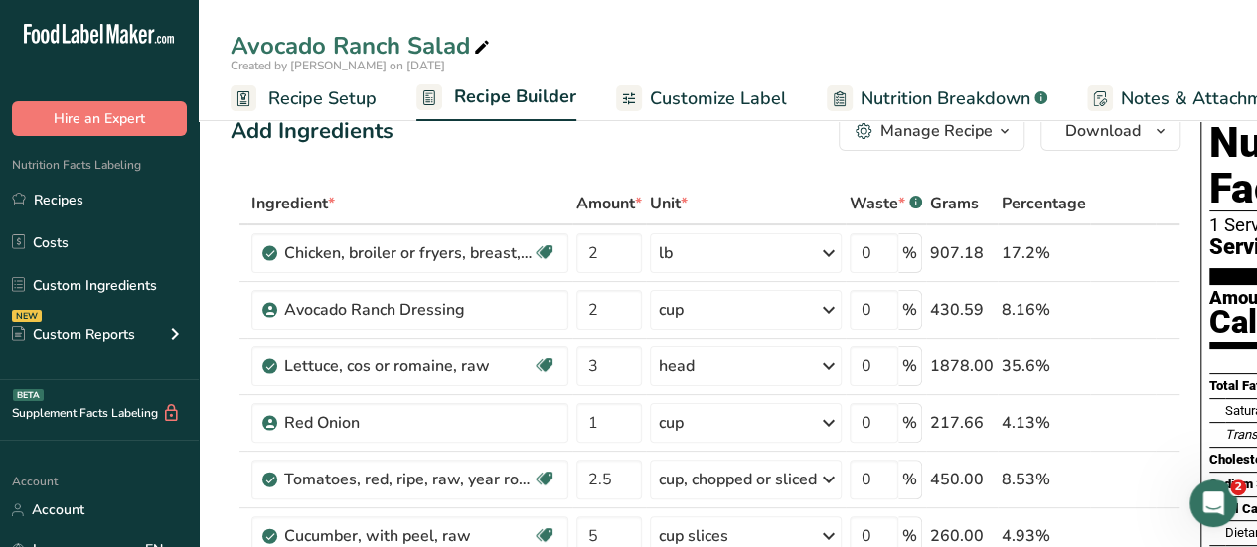
scroll to position [0, 271]
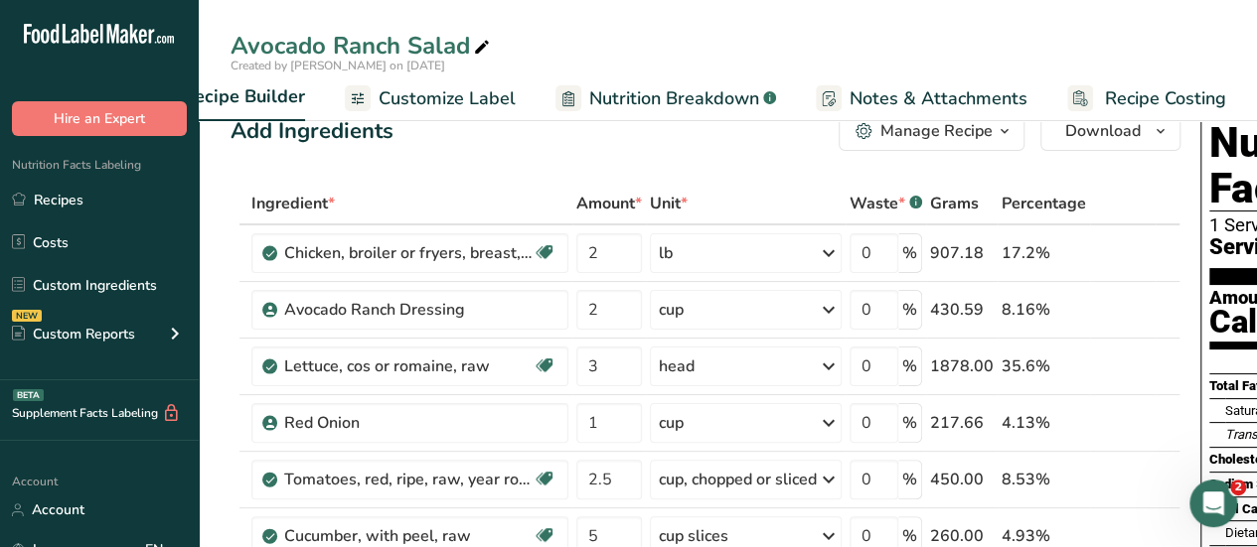
click at [976, 99] on span "Notes & Attachments" at bounding box center [939, 98] width 178 height 27
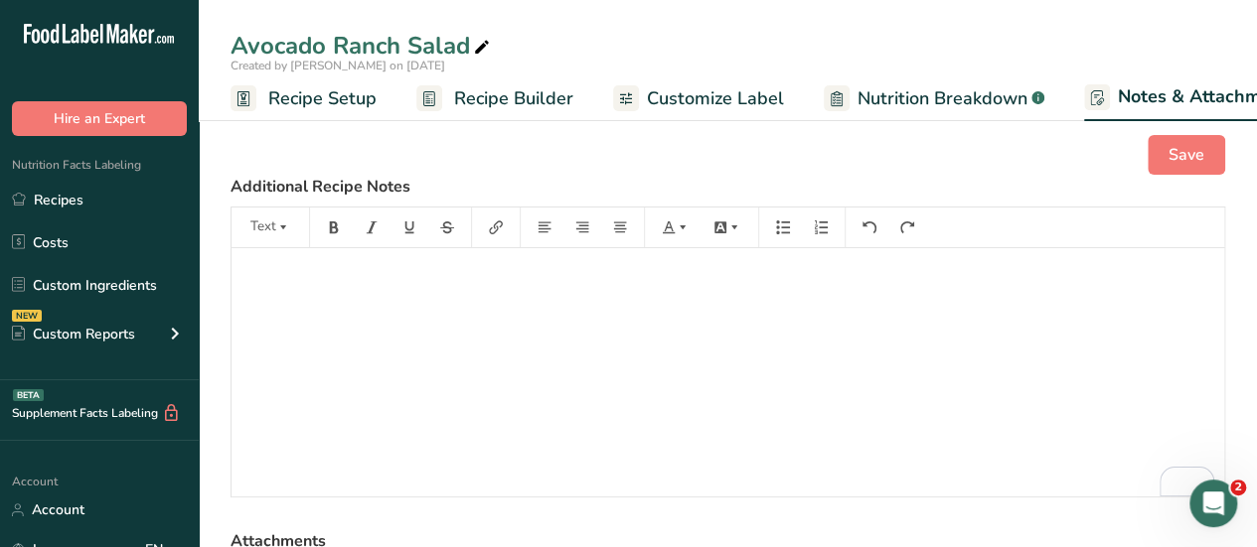
click at [503, 93] on span "Recipe Builder" at bounding box center [513, 98] width 119 height 27
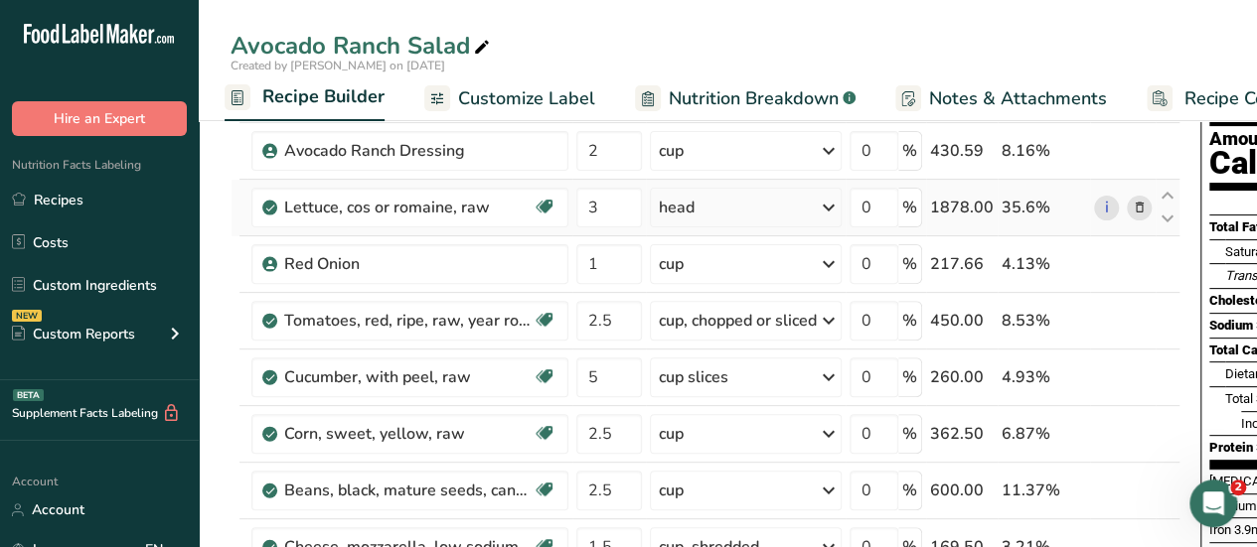
scroll to position [191, 0]
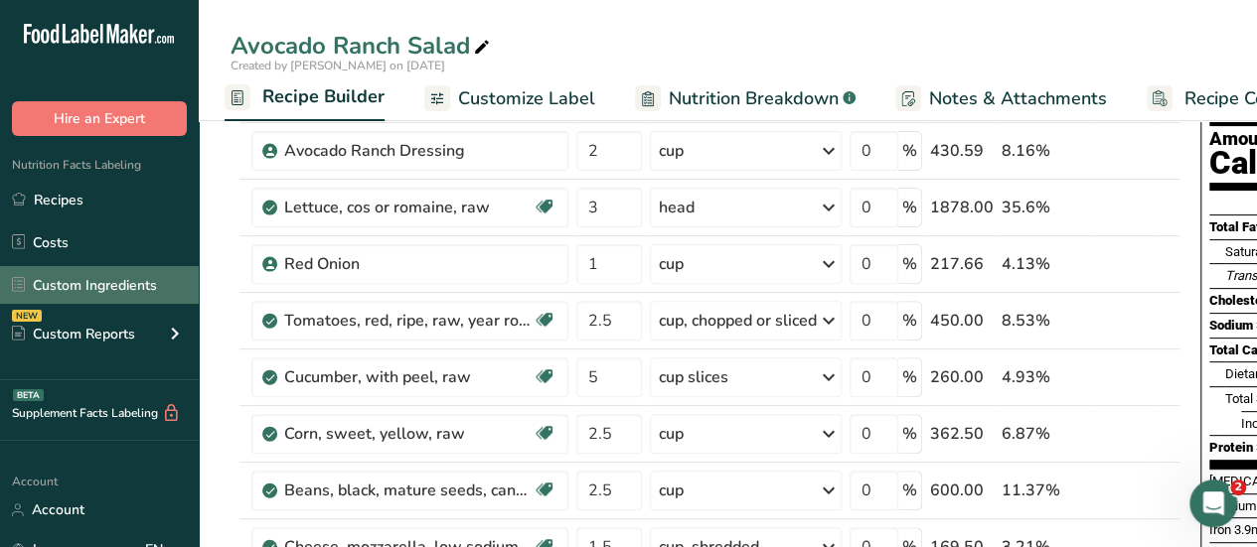
click at [78, 286] on link "Custom Ingredients" at bounding box center [99, 285] width 199 height 38
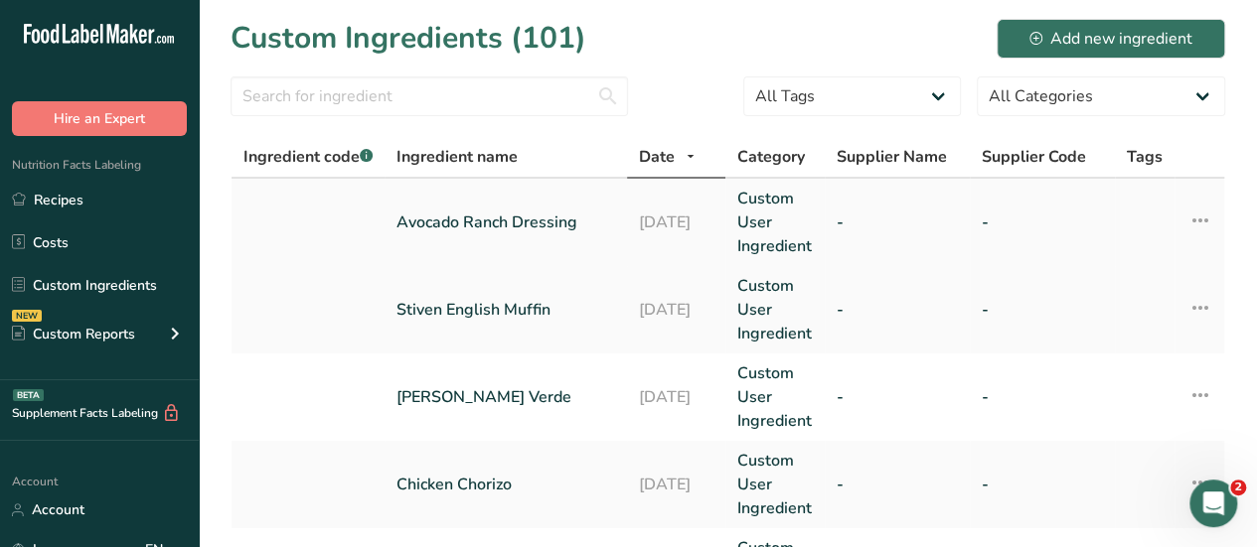
click at [452, 225] on link "Avocado Ranch Dressing" at bounding box center [505, 223] width 219 height 24
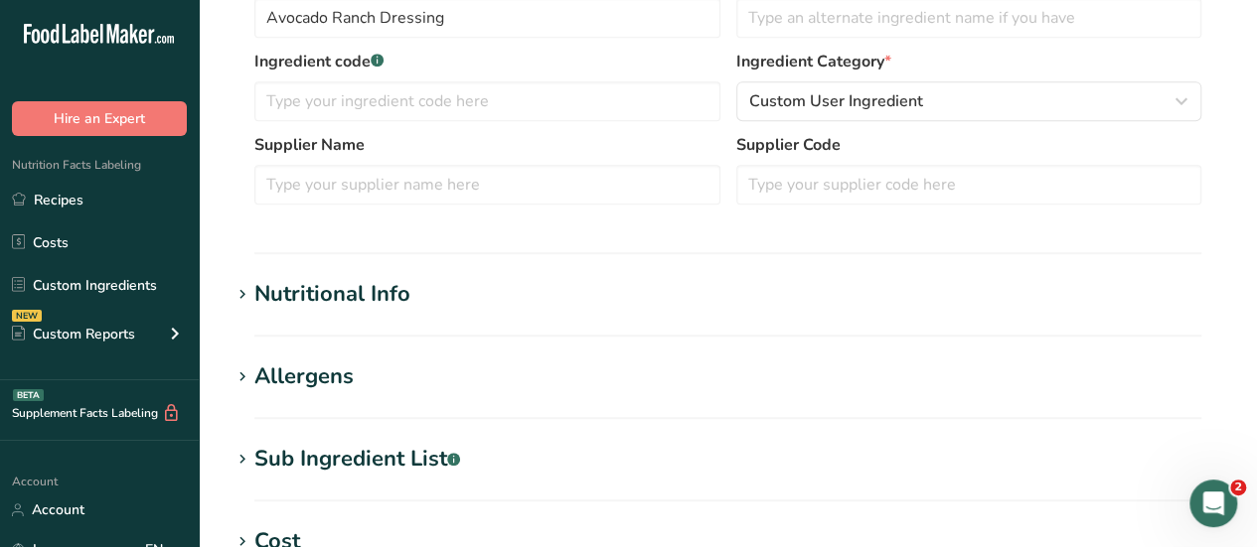
scroll to position [513, 0]
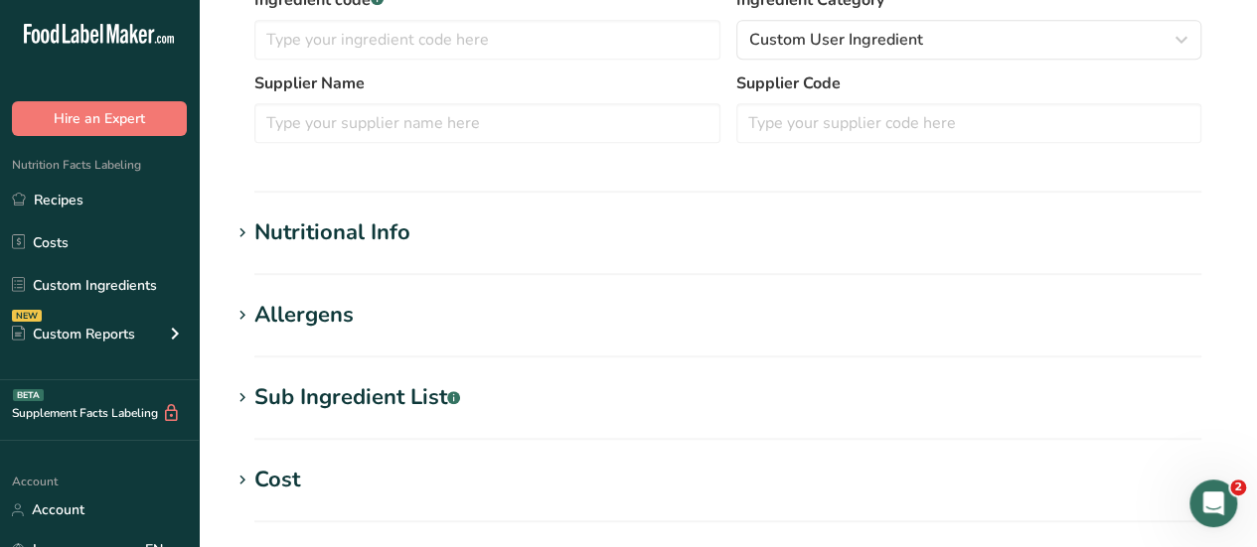
click at [344, 226] on div "Nutritional Info" at bounding box center [332, 233] width 156 height 33
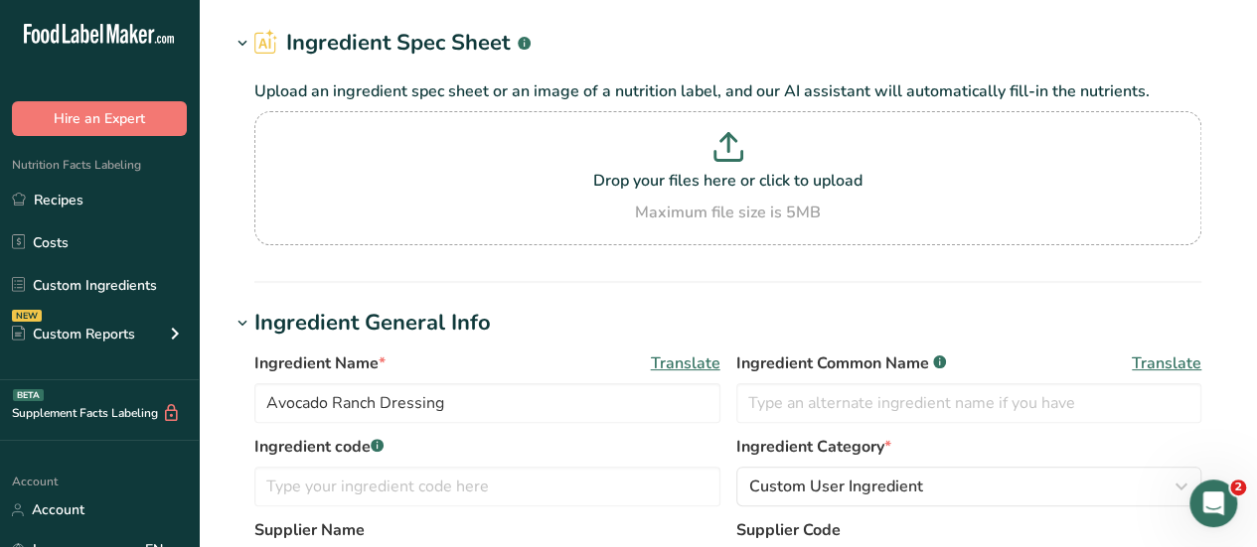
scroll to position [0, 0]
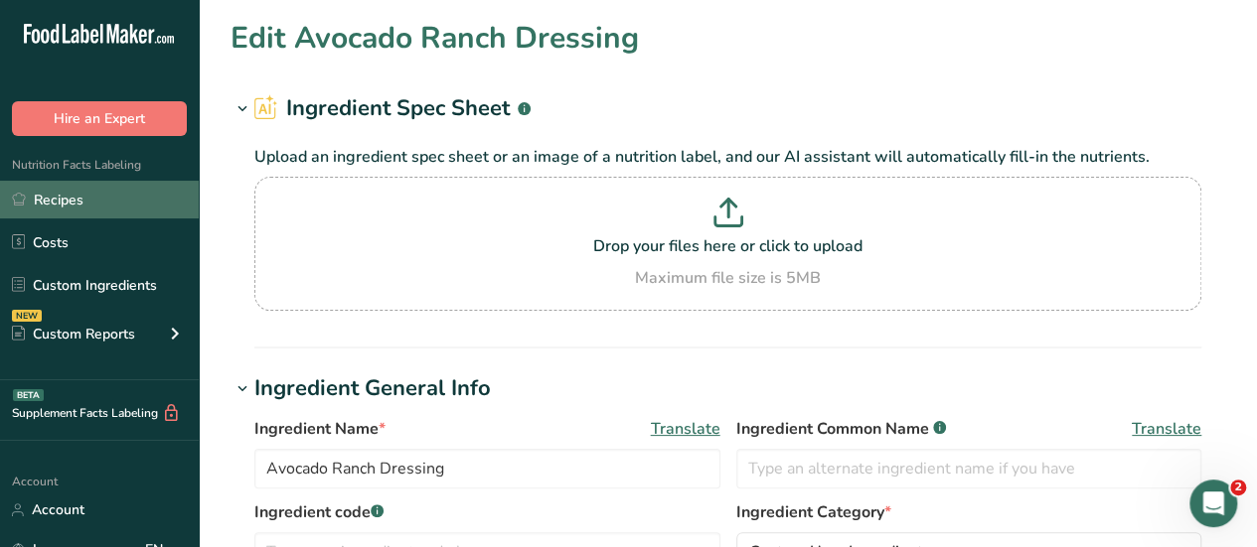
click at [55, 194] on link "Recipes" at bounding box center [99, 200] width 199 height 38
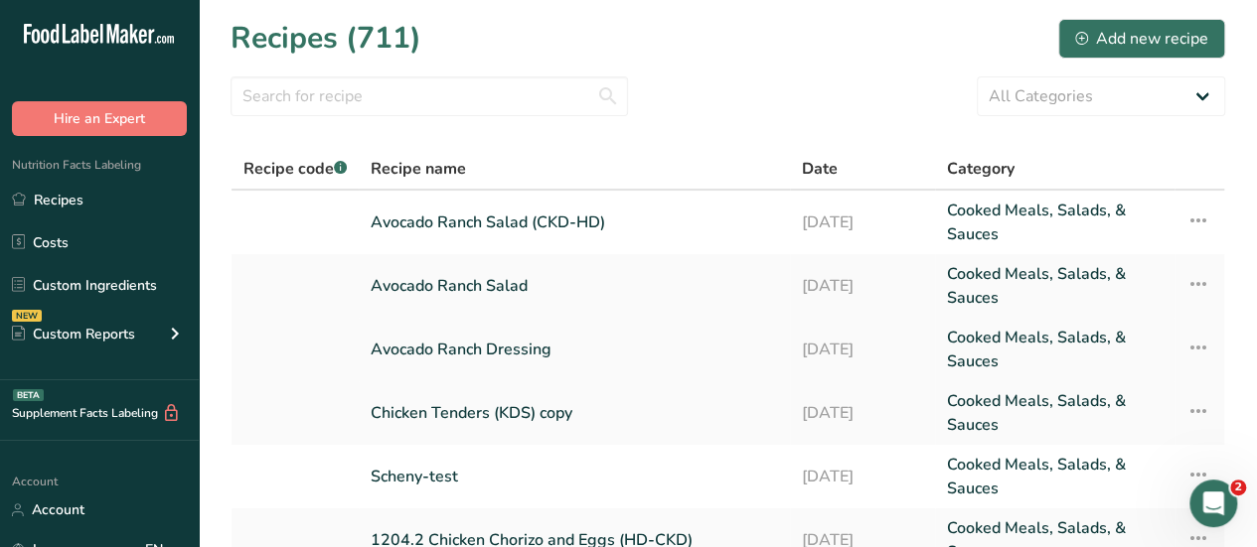
click at [461, 349] on link "Avocado Ranch Dressing" at bounding box center [574, 350] width 407 height 48
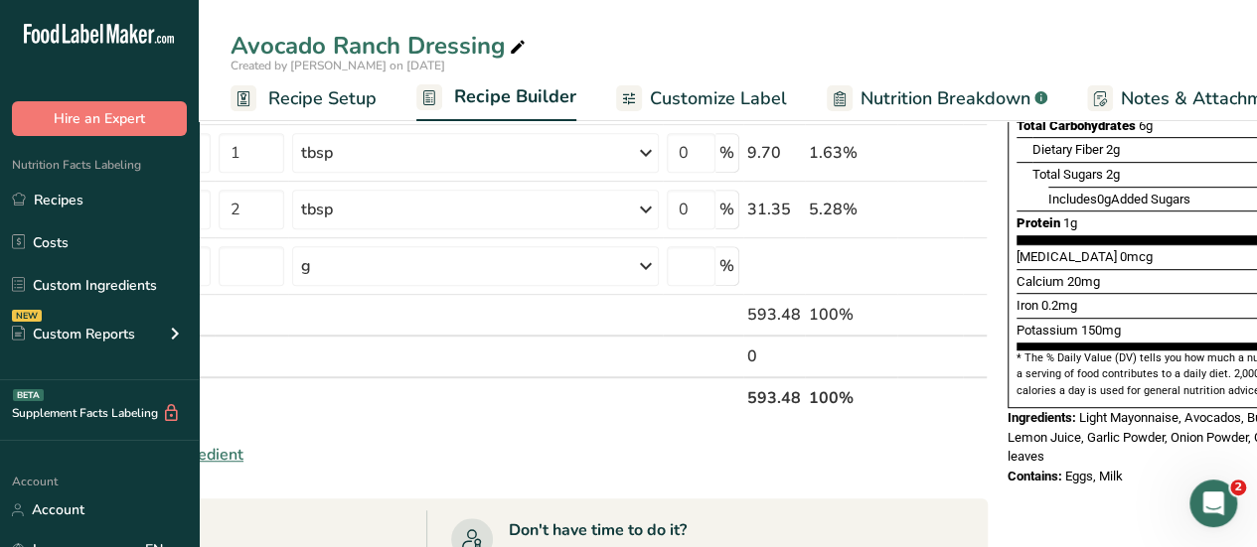
scroll to position [415, 0]
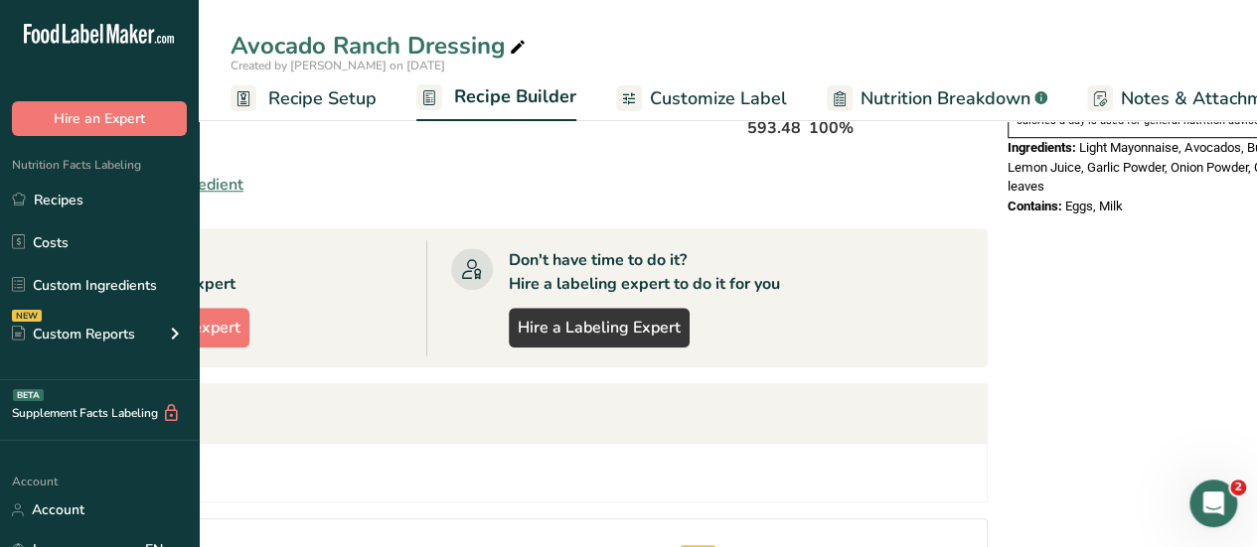
drag, startPoint x: 1018, startPoint y: 378, endPoint x: 1100, endPoint y: 587, distance: 224.9
click at [1100, 546] on html ".a-20{fill:#fff;} Hire an Expert Nutrition Facts Labeling Recipes Costs Custom …" at bounding box center [628, 100] width 1257 height 1572
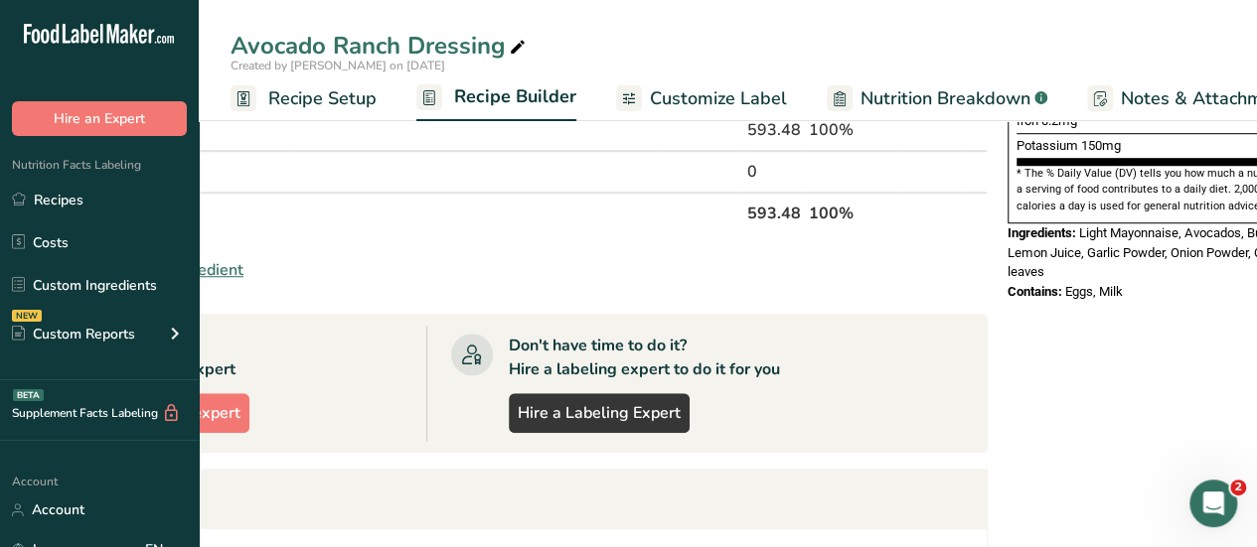
scroll to position [548, 0]
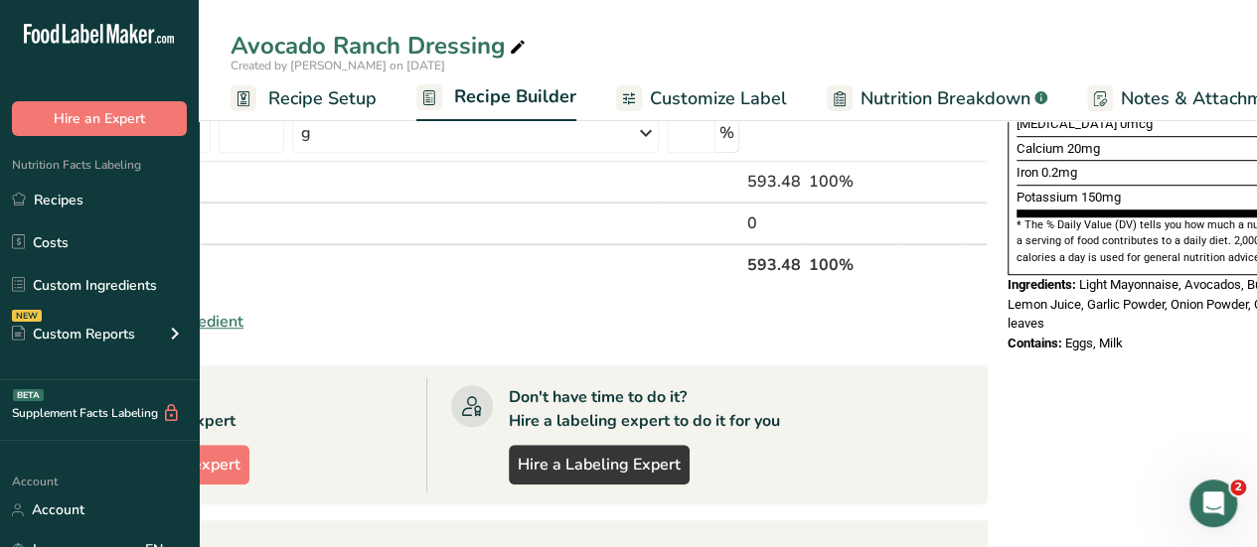
click at [1007, 333] on div "Nutrition Facts 1 Serving Per Container Serving Size 59g Amount Per Serving Cal…" at bounding box center [1159, 289] width 318 height 1405
drag, startPoint x: 1018, startPoint y: 241, endPoint x: 1068, endPoint y: 303, distance: 79.1
drag, startPoint x: 1017, startPoint y: 243, endPoint x: 1088, endPoint y: 301, distance: 91.1
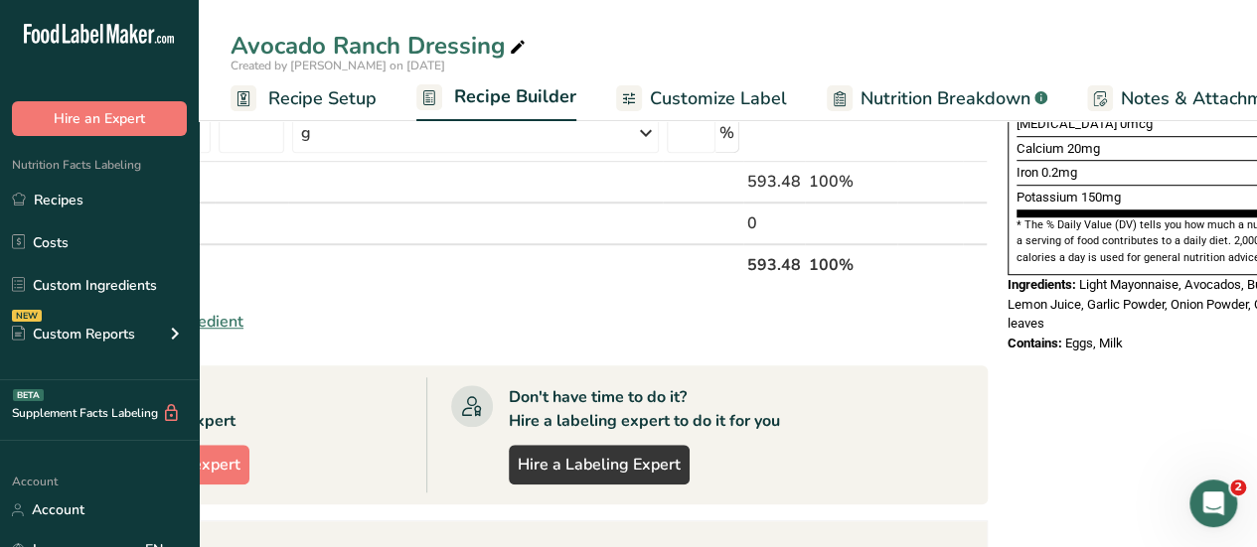
copy div "Light Mayonnaise, Avocados, Buttermilk, Lemon Juice, Garlic Powder, Onion Powde…"
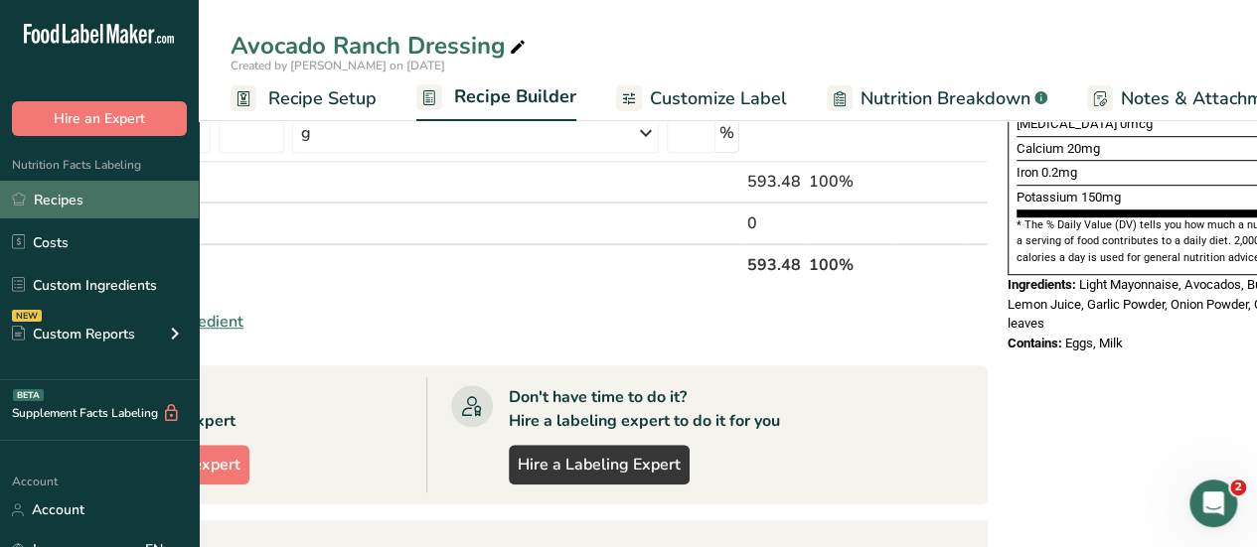
click at [56, 206] on link "Recipes" at bounding box center [99, 200] width 199 height 38
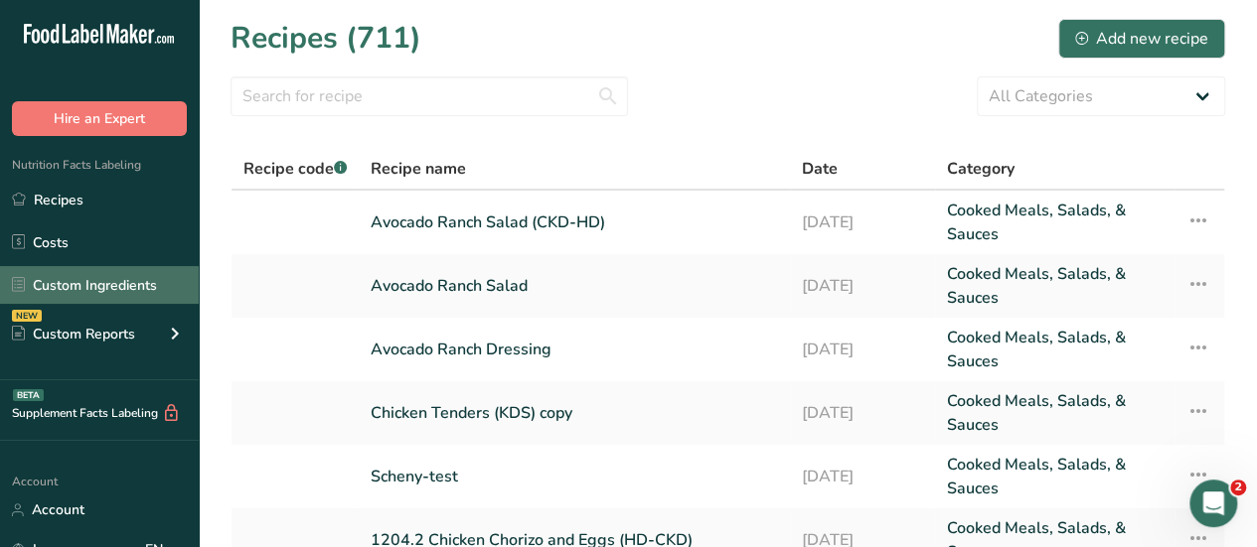
click at [69, 287] on link "Custom Ingredients" at bounding box center [99, 285] width 199 height 38
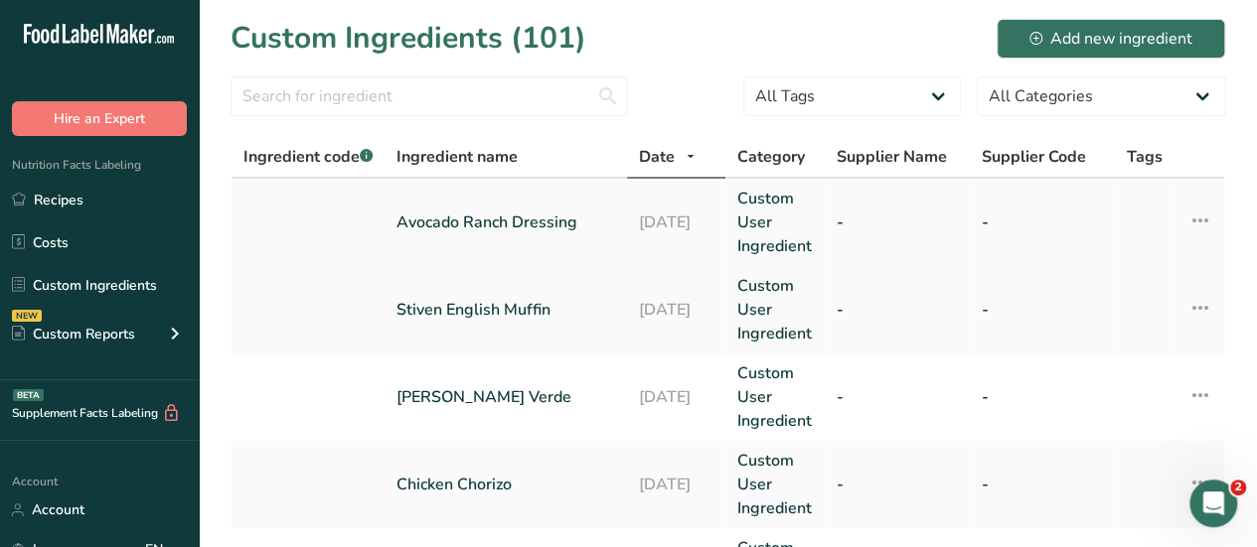
click at [419, 220] on link "Avocado Ranch Dressing" at bounding box center [505, 223] width 219 height 24
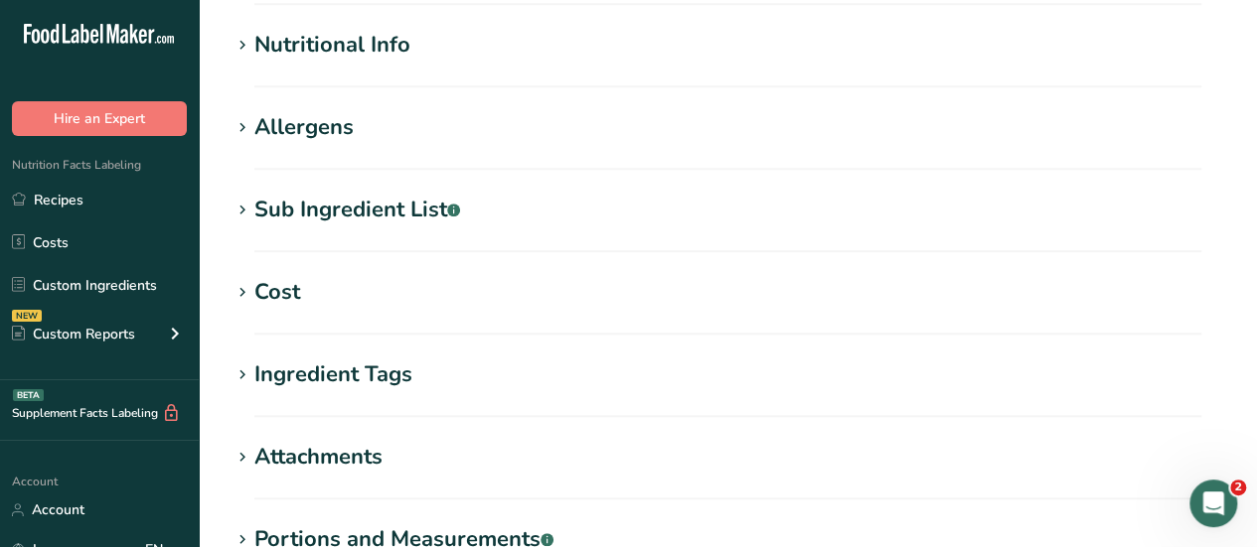
scroll to position [702, 0]
click at [308, 48] on div "Nutritional Info" at bounding box center [332, 44] width 156 height 33
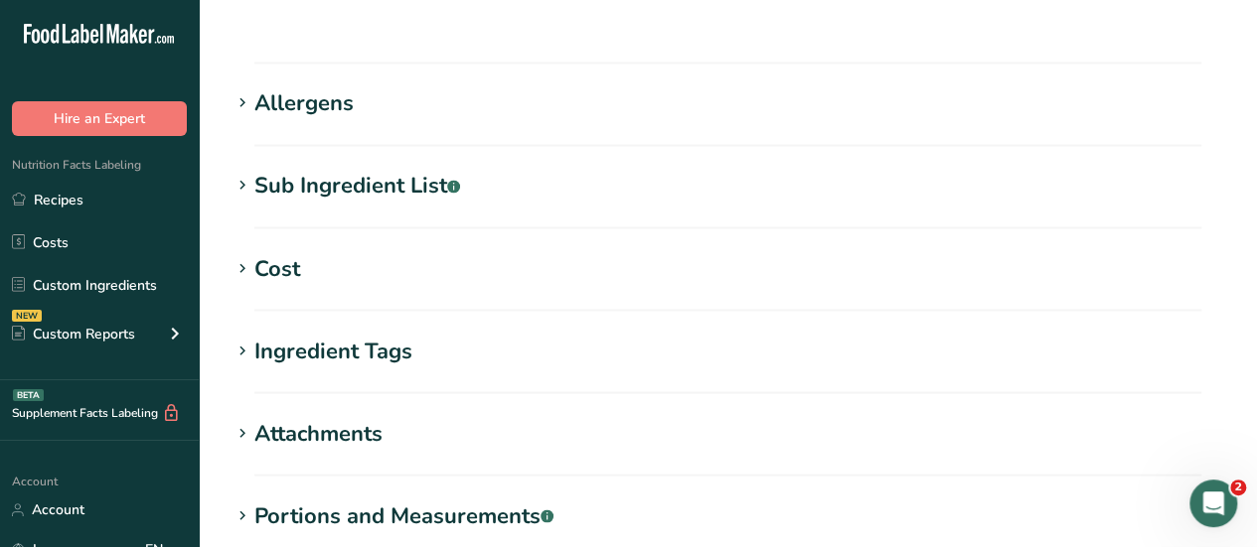
scroll to position [1662, 0]
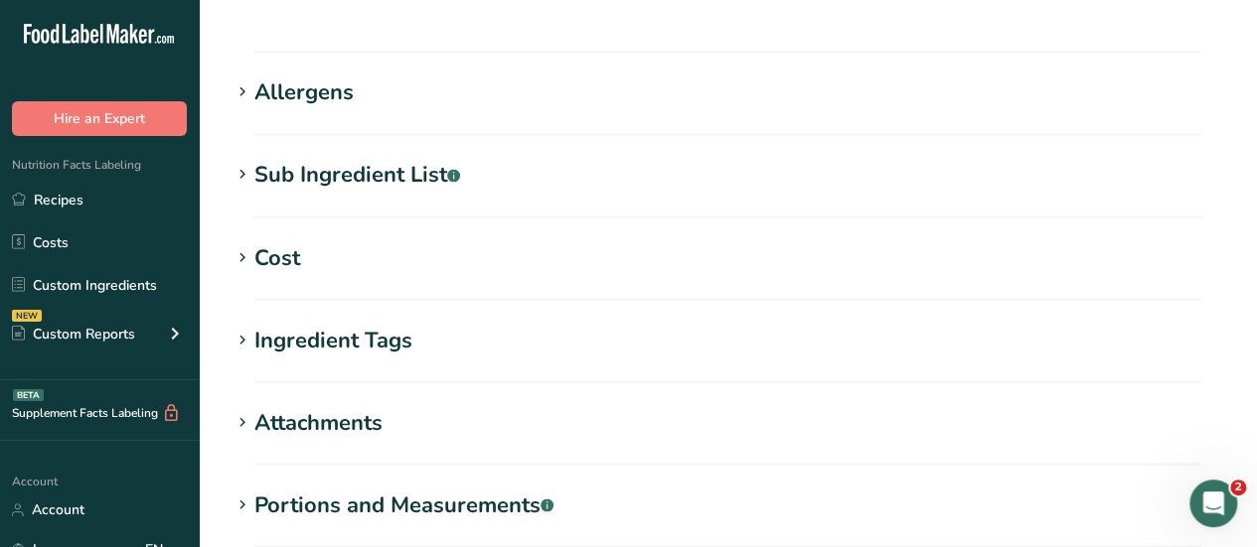
click at [340, 159] on div "Sub Ingredient List .a-a{fill:#347362;}.b-a{fill:#fff;}" at bounding box center [357, 175] width 206 height 33
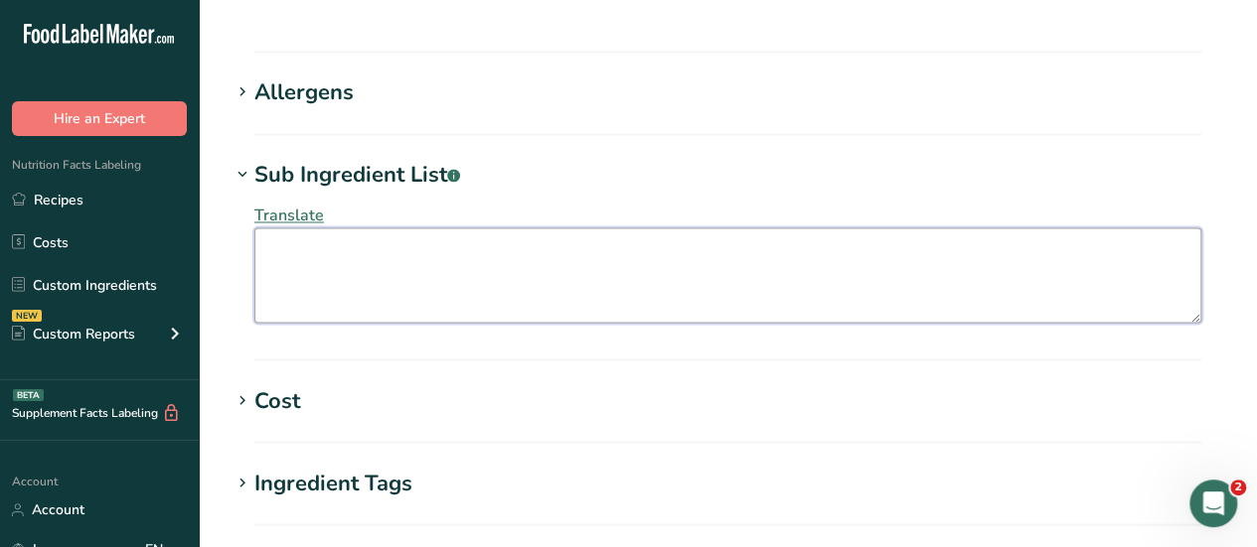
click at [274, 228] on textarea at bounding box center [727, 275] width 947 height 95
paste textarea "Light Mayonnaise, Avocados, Buttermilk, Lemon Juice, Garlic Powder, Onion Powde…"
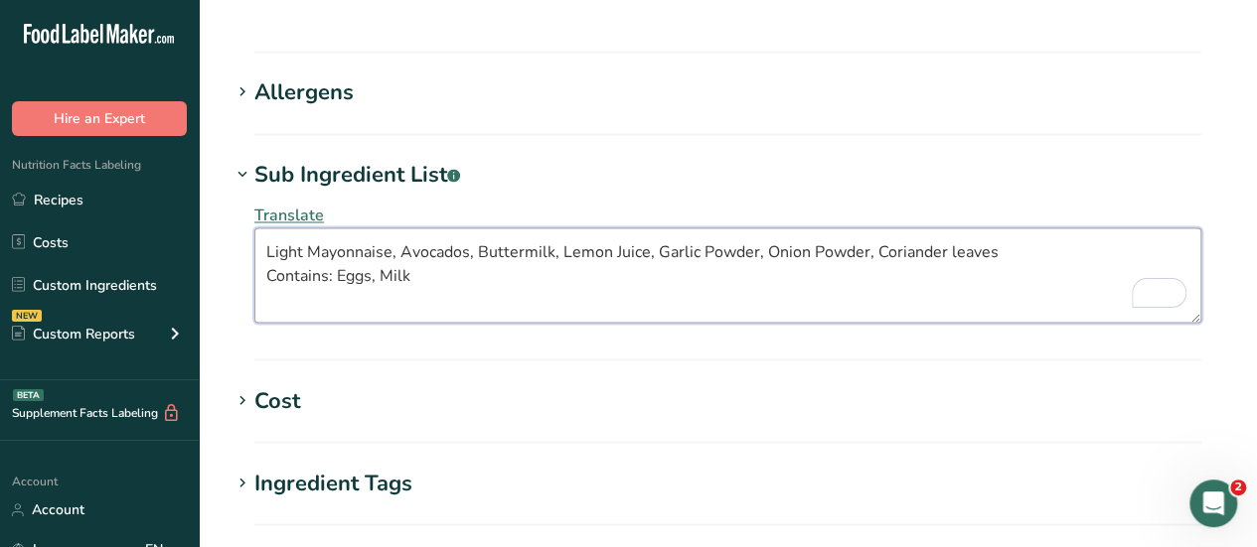
type textarea "Light Mayonnaise, Avocados, Buttermilk, Lemon Juice, Garlic Powder, Onion Powde…"
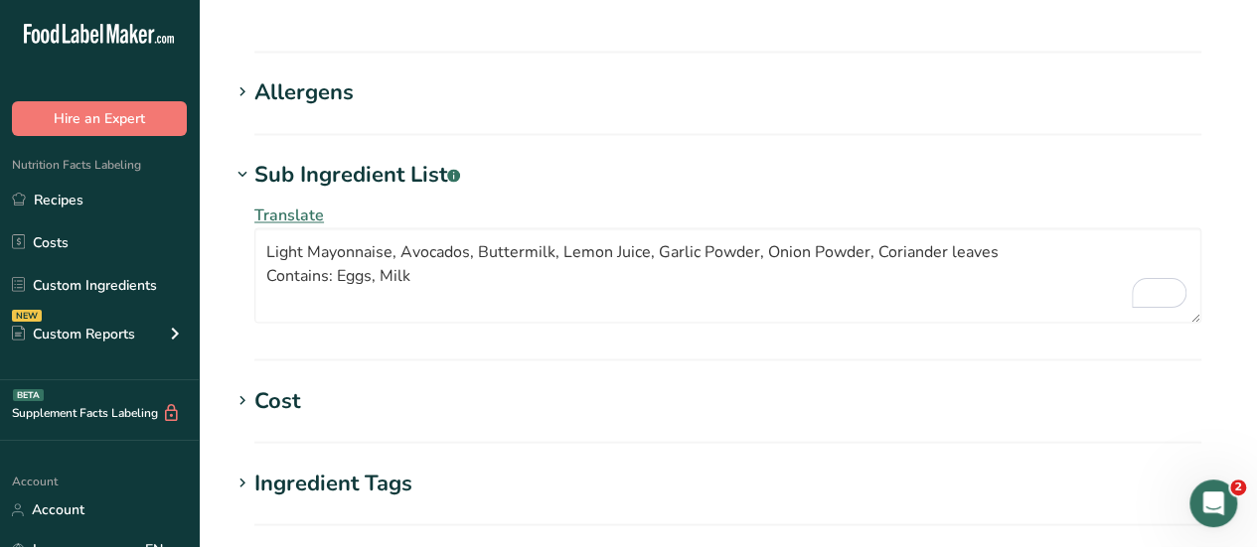
click at [383, 300] on section "Sub Ingredient List .a-a{fill:#347362;}.b-a{fill:#fff;} Translate Light Mayonna…" at bounding box center [728, 260] width 995 height 202
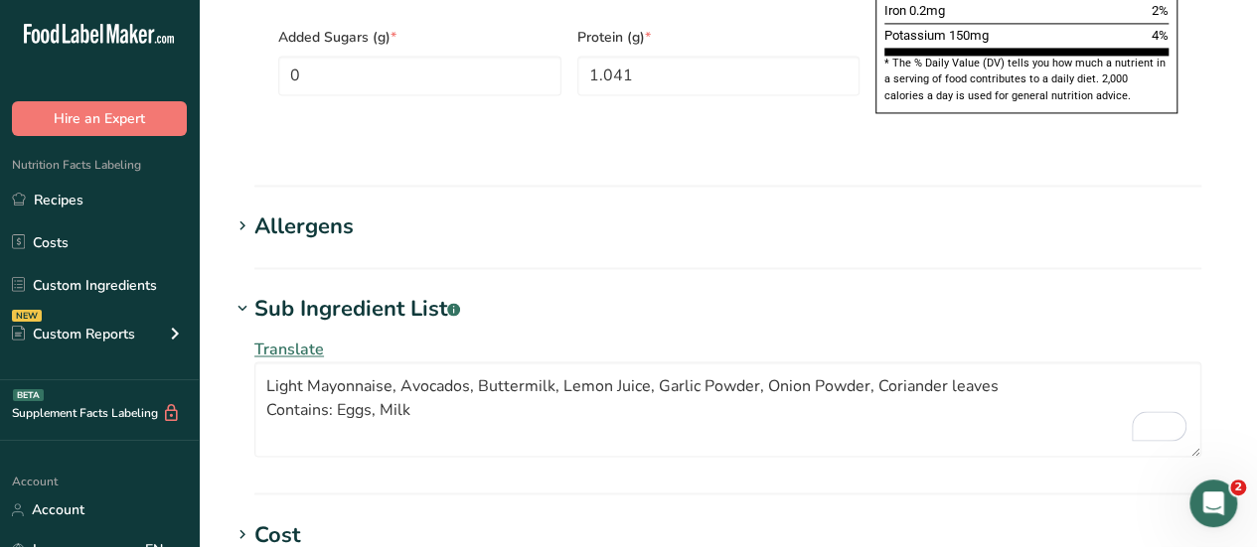
scroll to position [2002, 0]
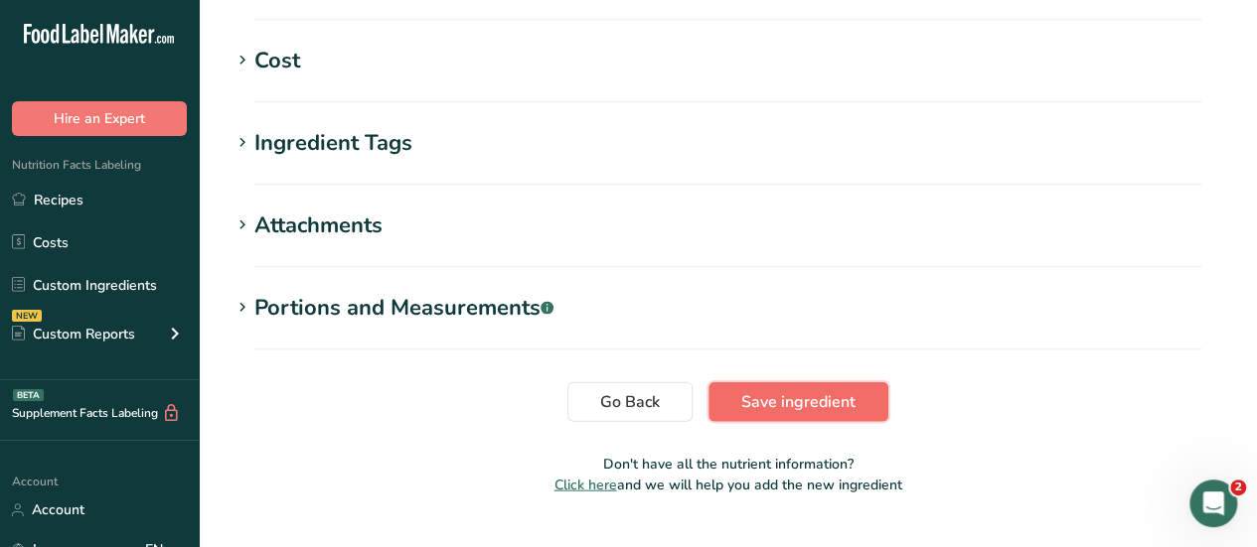
click at [812, 390] on span "Save ingredient" at bounding box center [798, 402] width 114 height 24
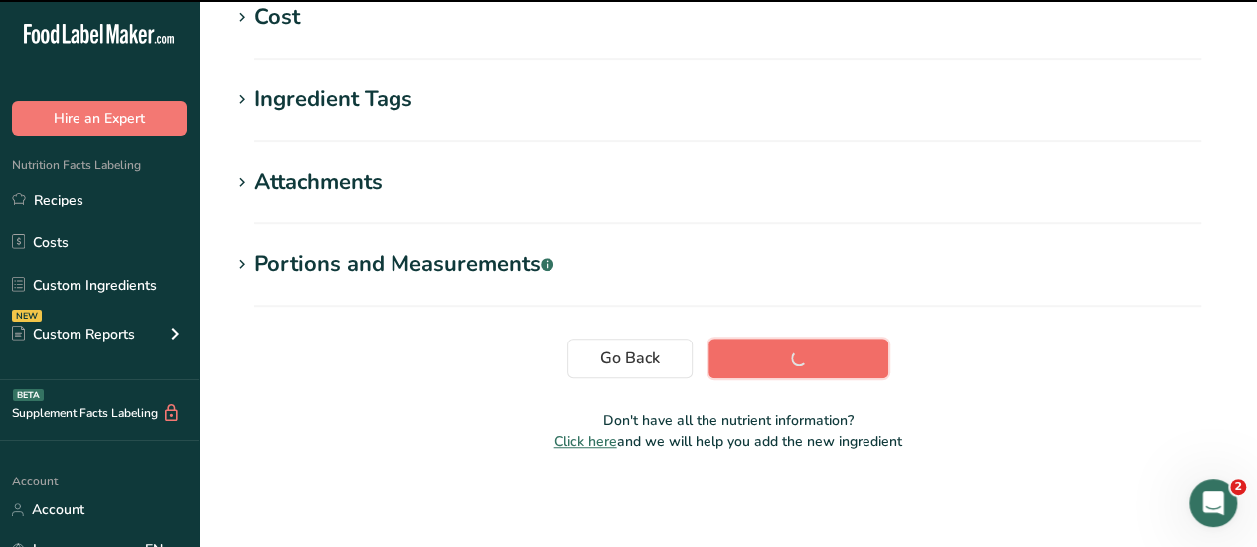
scroll to position [503, 0]
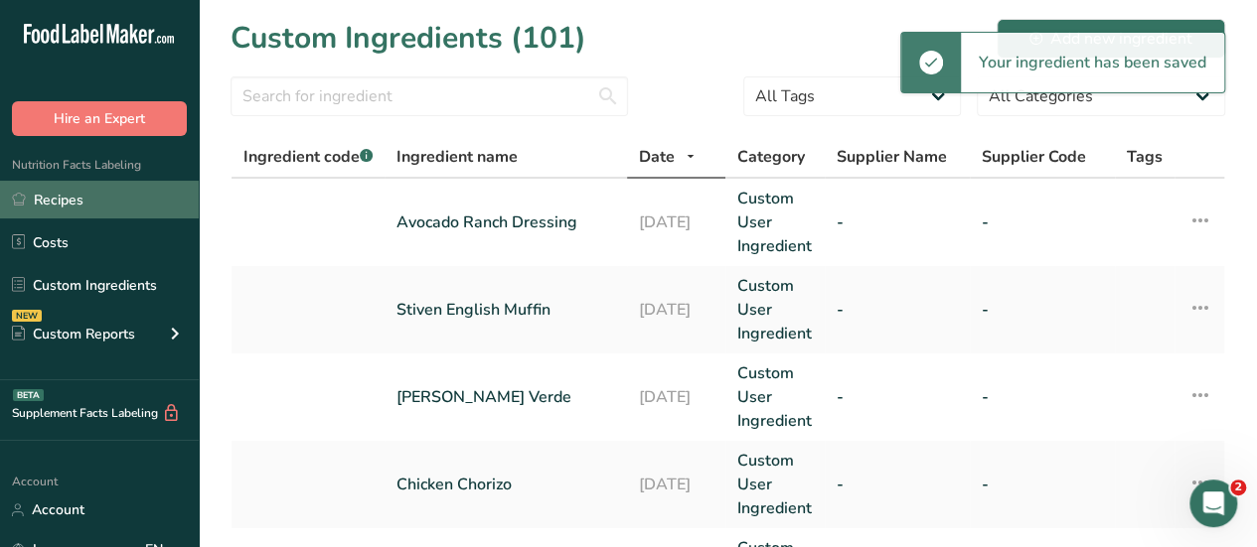
click at [51, 204] on link "Recipes" at bounding box center [99, 200] width 199 height 38
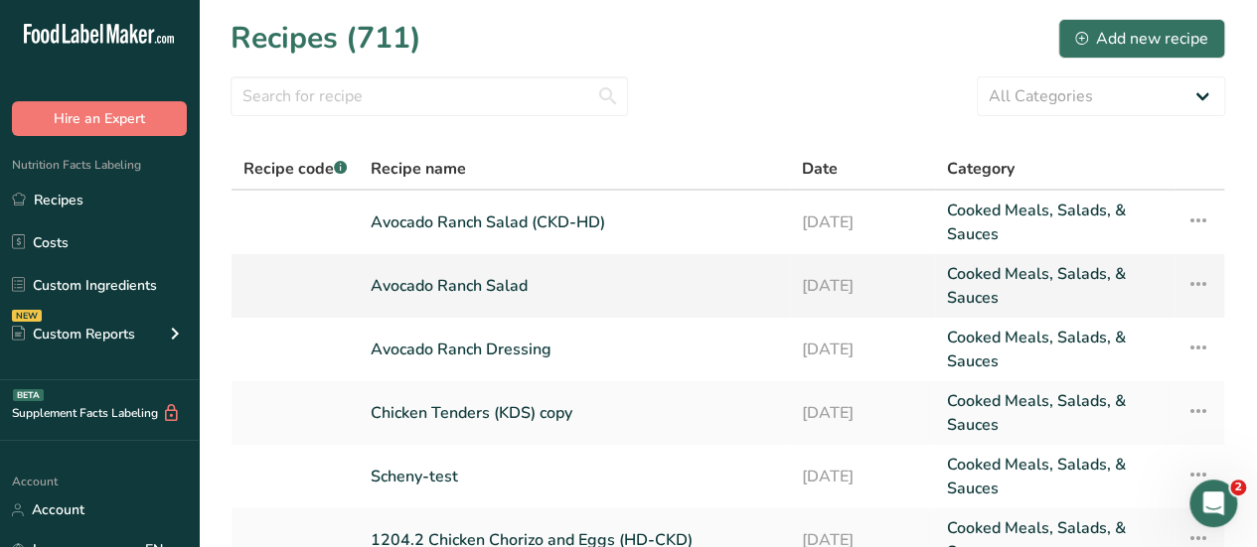
click at [398, 287] on link "Avocado Ranch Salad" at bounding box center [574, 286] width 407 height 48
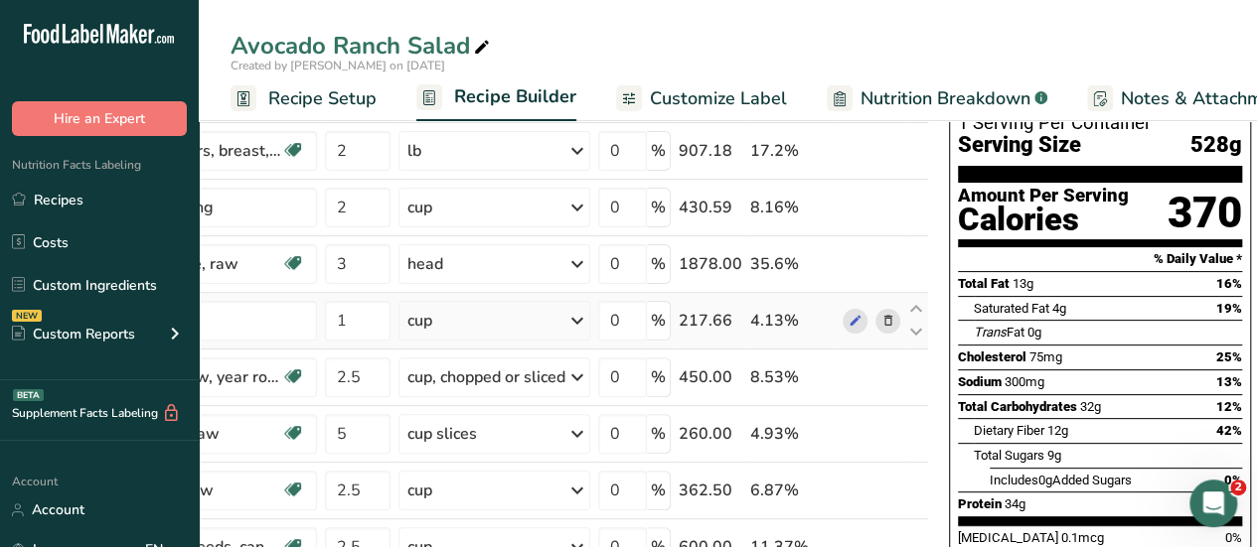
scroll to position [133, 0]
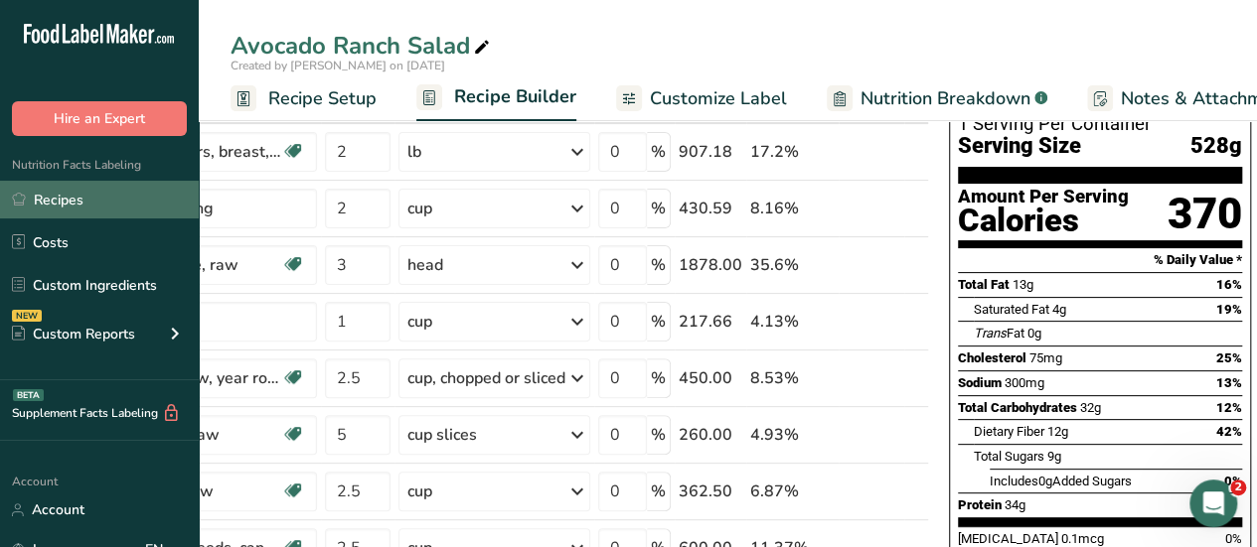
click at [74, 192] on link "Recipes" at bounding box center [99, 200] width 199 height 38
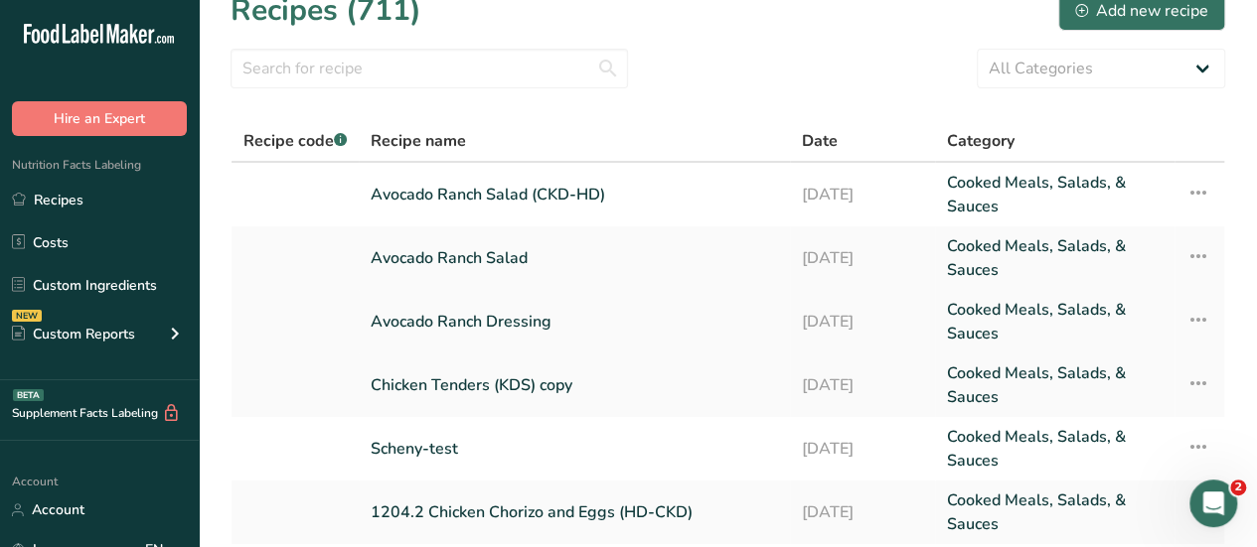
scroll to position [24, 0]
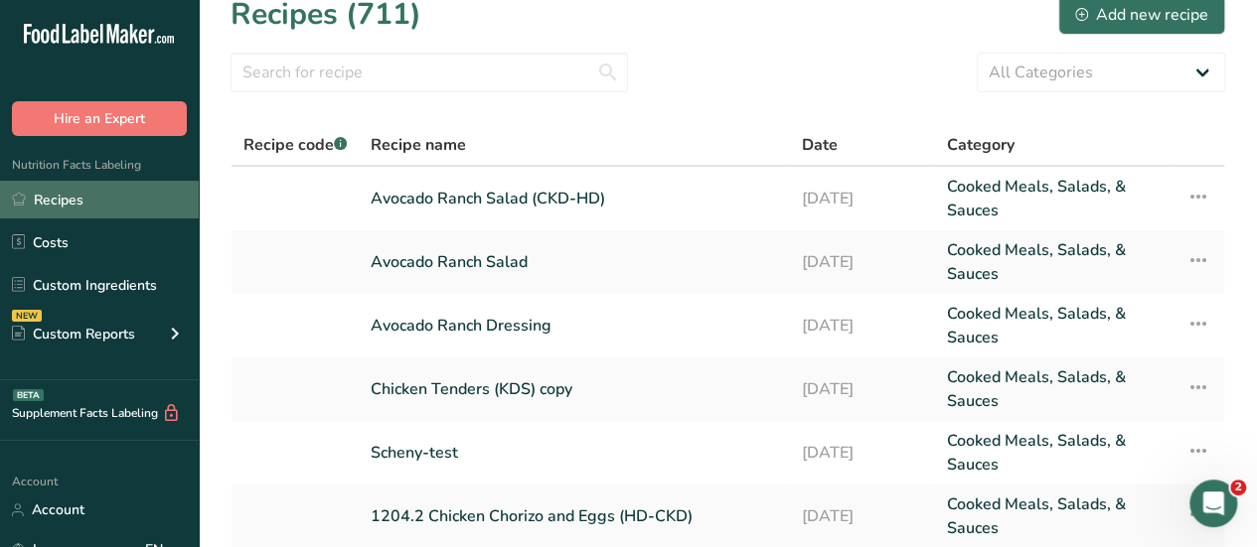
click at [62, 197] on link "Recipes" at bounding box center [99, 200] width 199 height 38
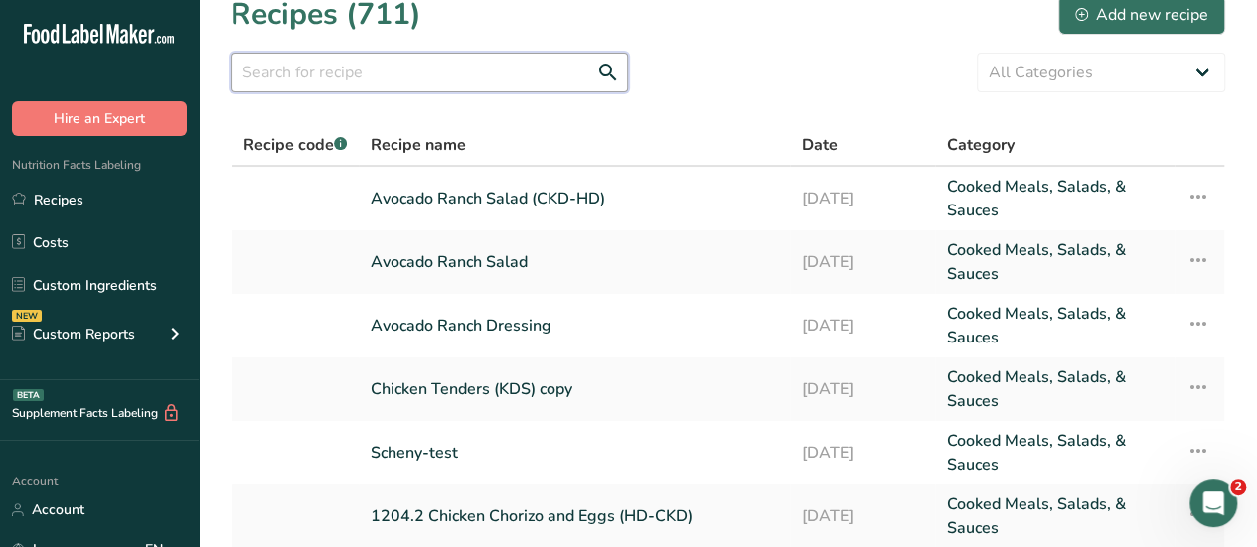
click at [353, 75] on input "text" at bounding box center [429, 73] width 397 height 40
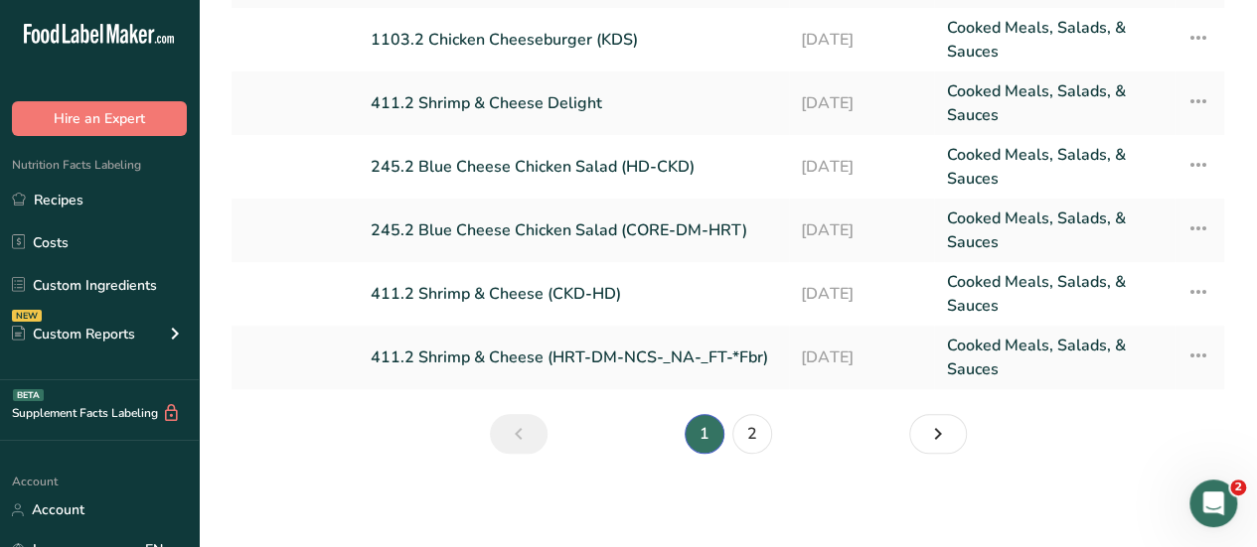
scroll to position [0, 0]
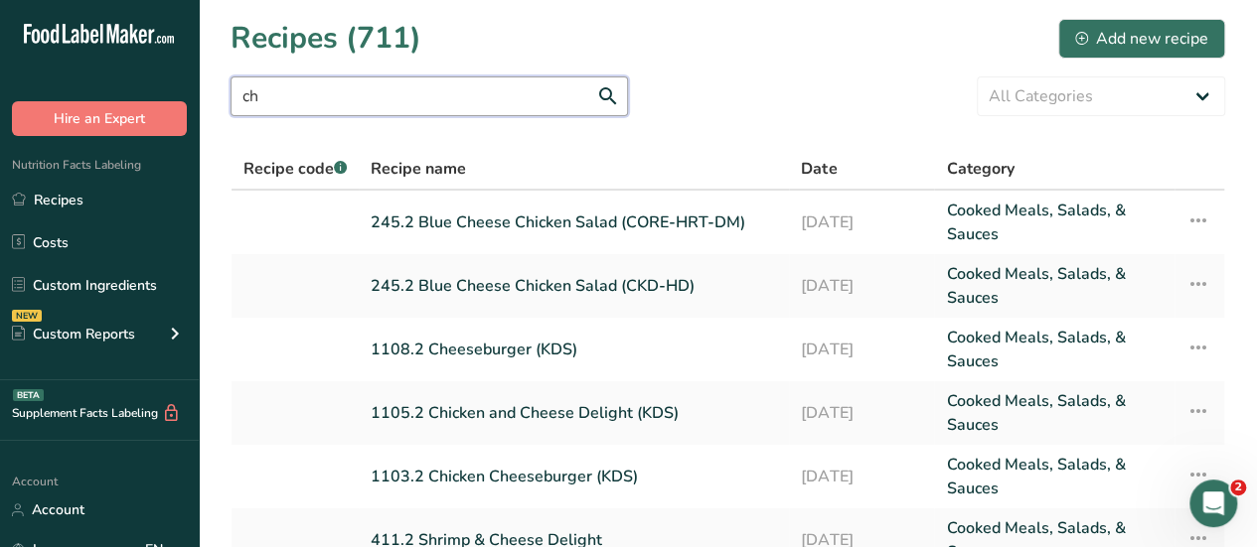
type input "c"
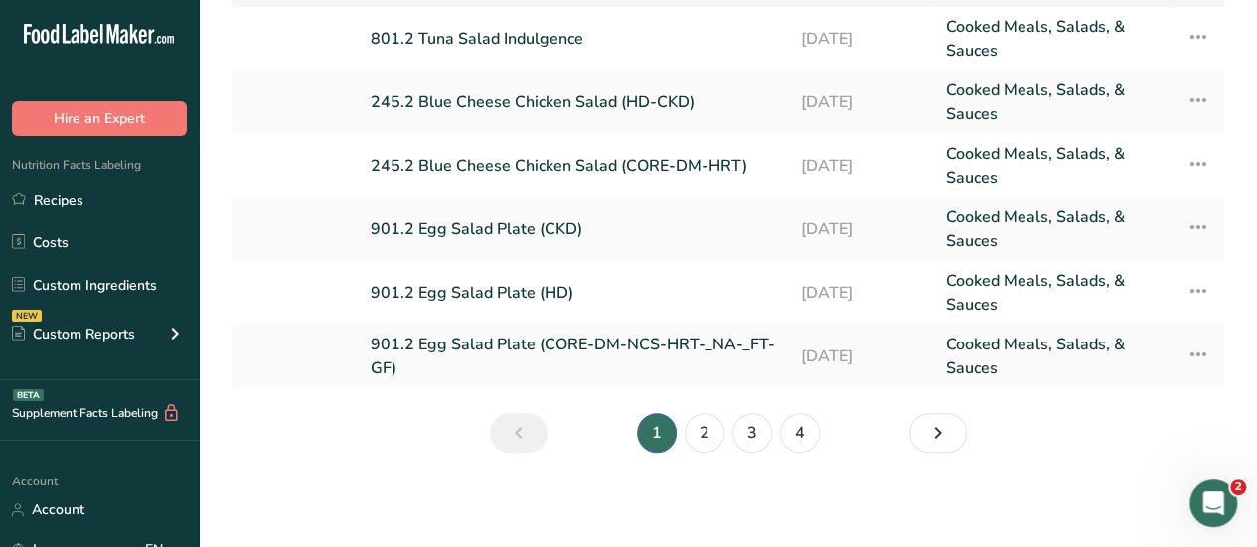
scroll to position [437, 0]
click at [697, 435] on link "2" at bounding box center [705, 434] width 40 height 40
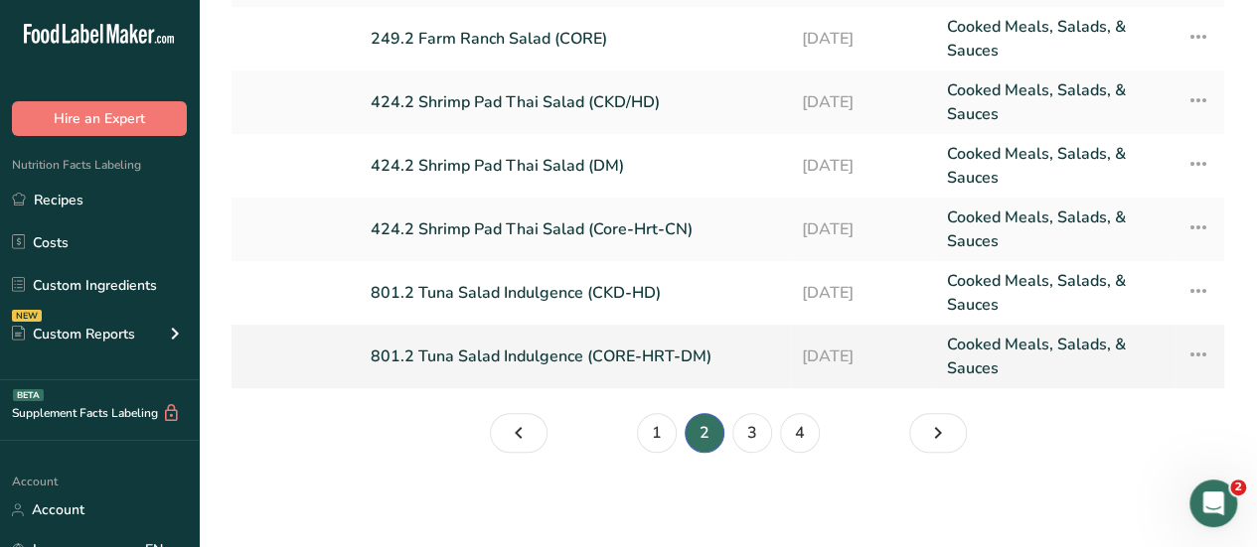
scroll to position [438, 0]
click at [747, 436] on link "3" at bounding box center [752, 433] width 40 height 40
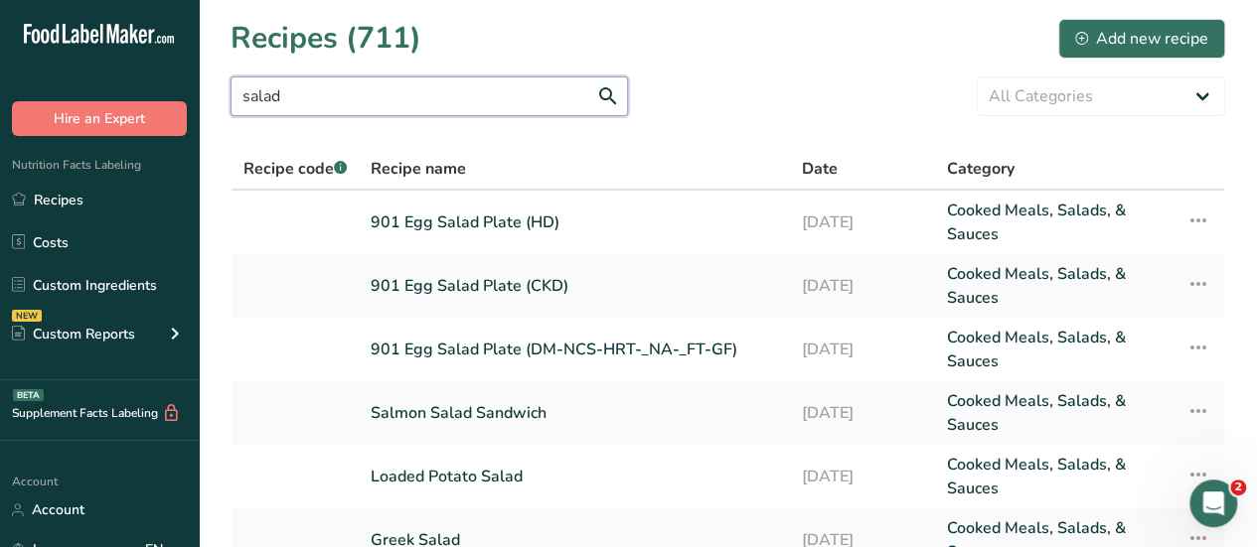
click at [366, 92] on input "salad" at bounding box center [429, 97] width 397 height 40
type input "s"
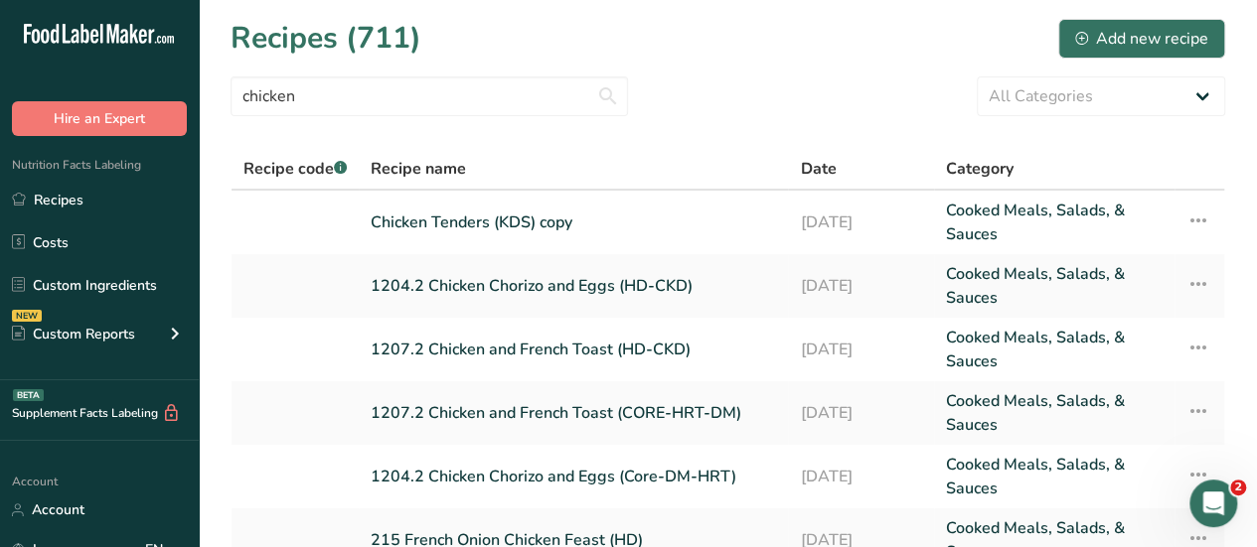
drag, startPoint x: 411, startPoint y: 423, endPoint x: 655, endPoint y: 140, distance: 373.4
click at [655, 140] on section "Recipes (711) Add new recipe chicken All Categories Baked Goods [GEOGRAPHIC_DAT…" at bounding box center [728, 461] width 1058 height 923
click at [324, 99] on input "chicken" at bounding box center [429, 97] width 397 height 40
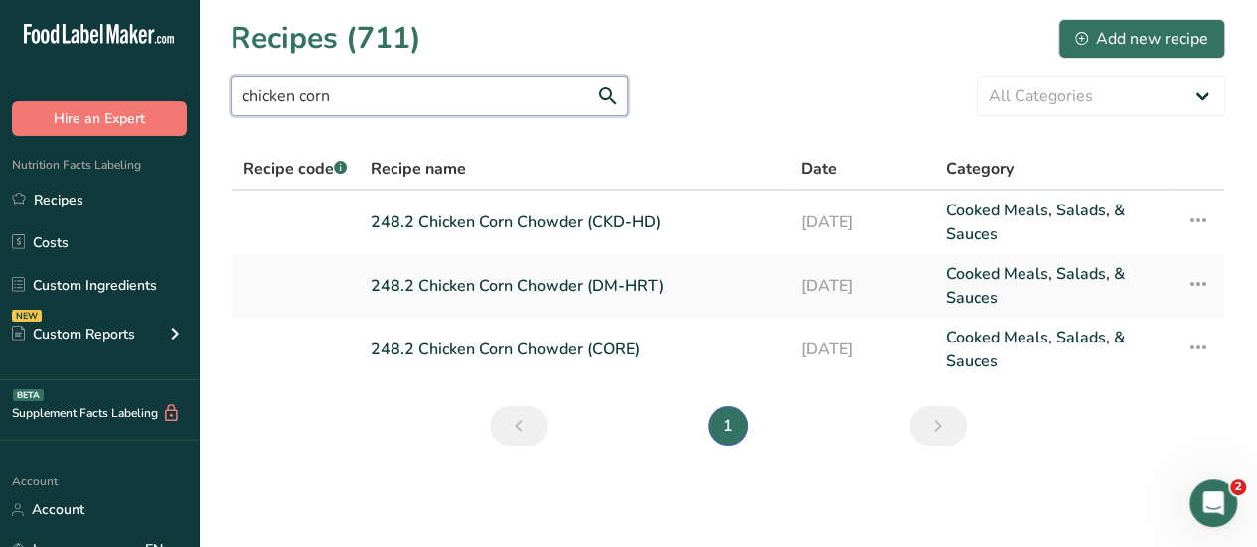
type input "chicken corn"
